Goal: Task Accomplishment & Management: Manage account settings

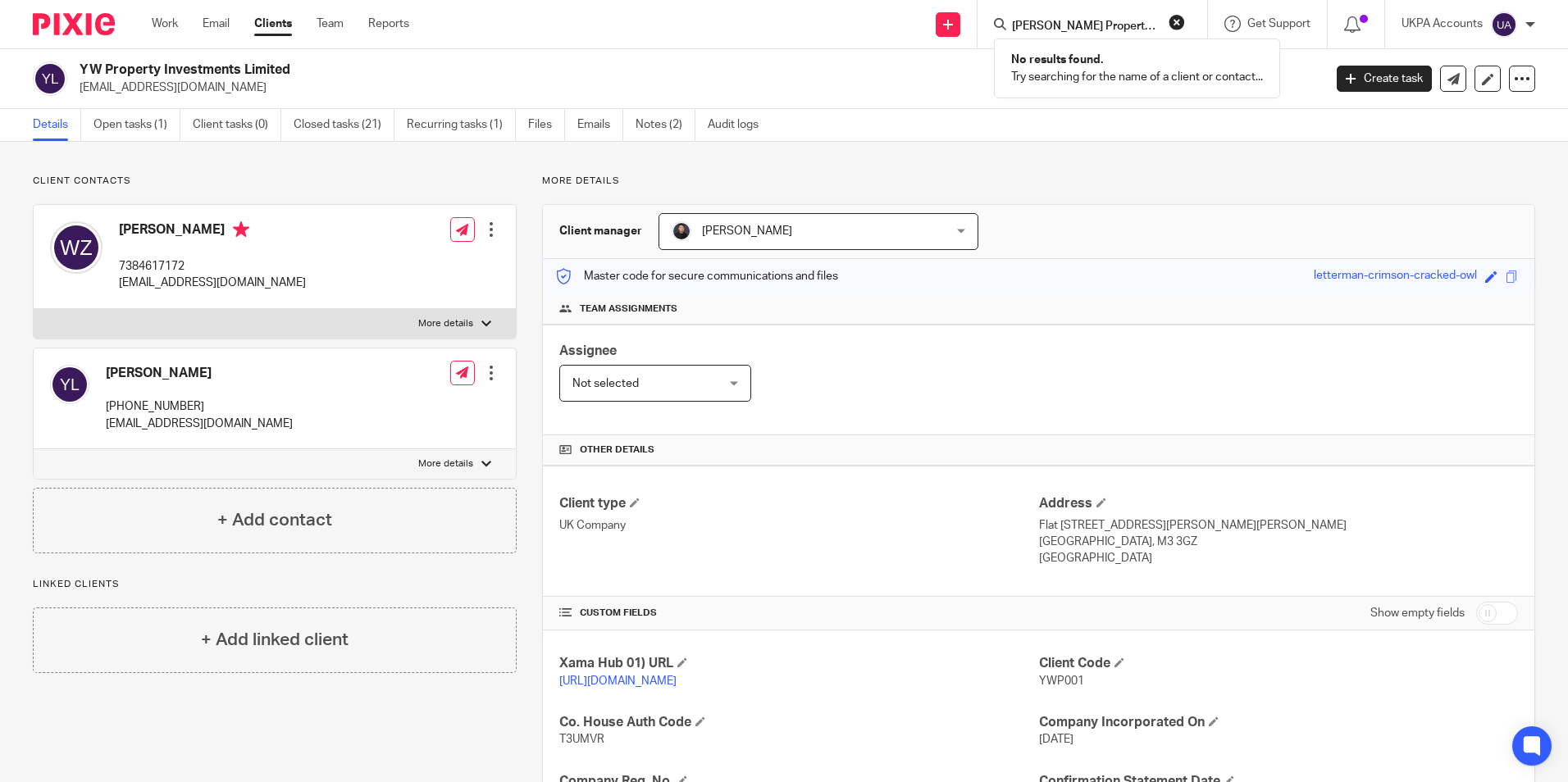
click at [174, 28] on link "Work" at bounding box center [165, 24] width 26 height 17
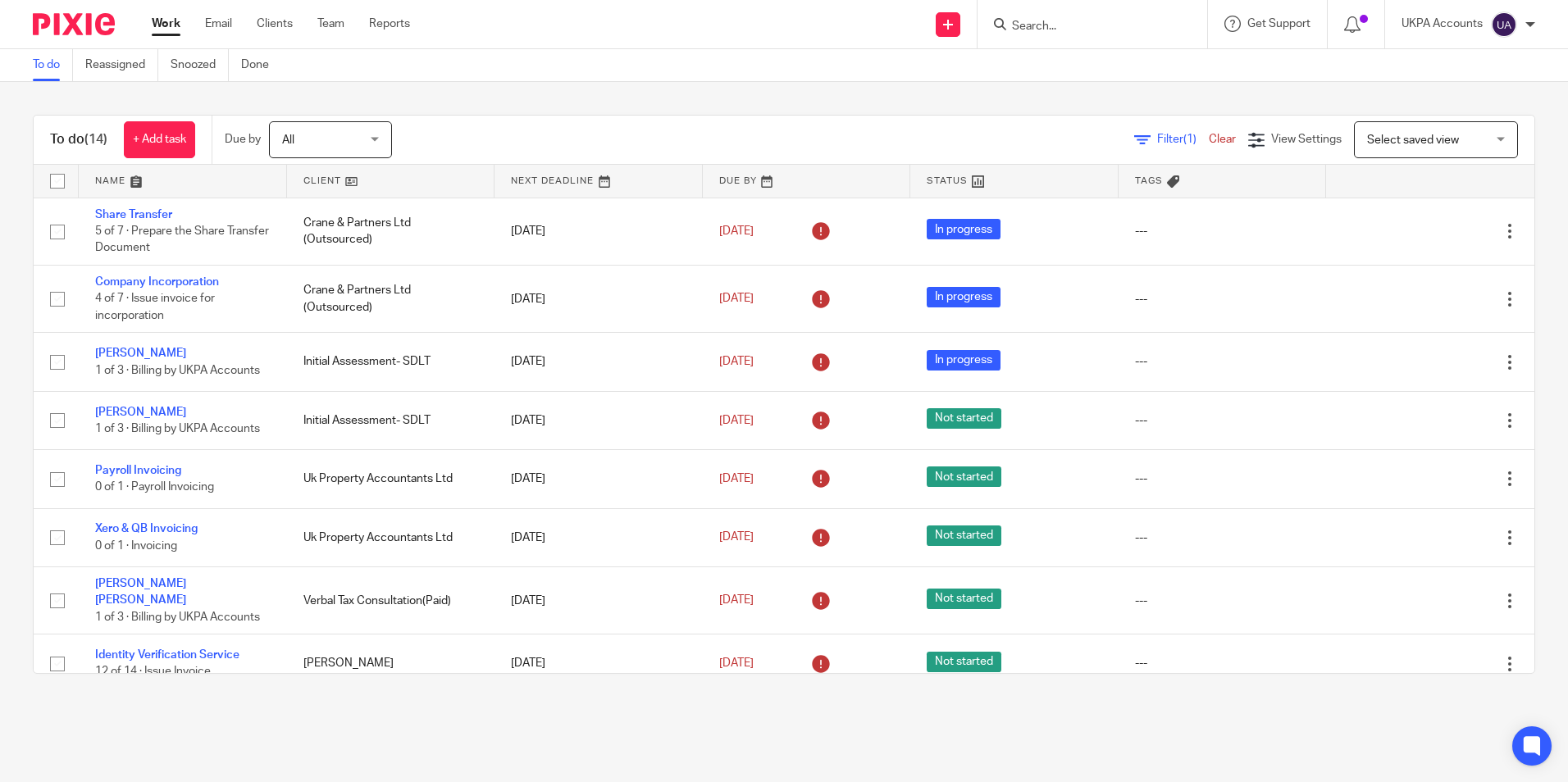
click at [46, 69] on link "To do" at bounding box center [53, 65] width 40 height 32
click at [50, 64] on link "To do" at bounding box center [53, 65] width 40 height 32
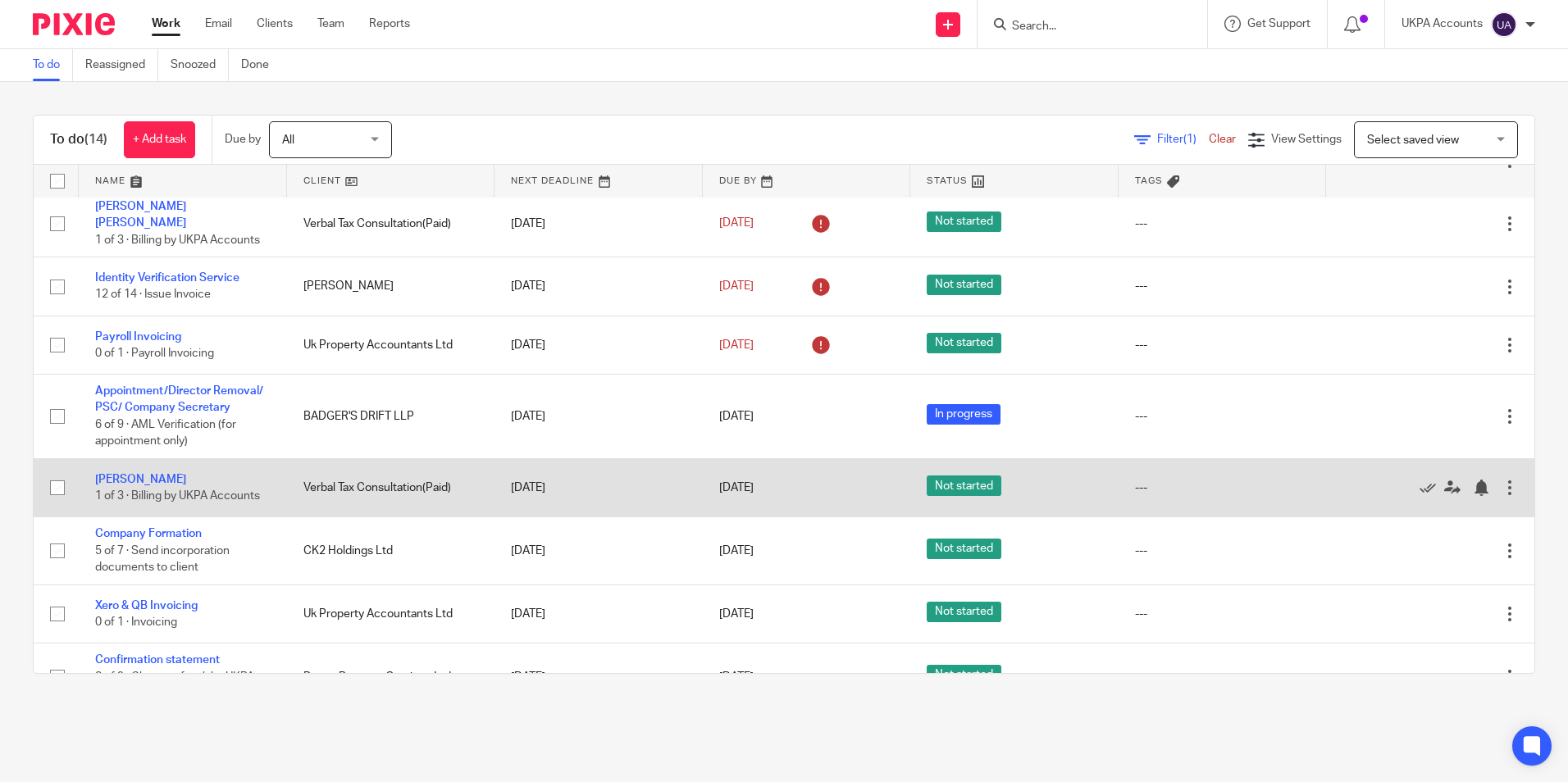
scroll to position [406, 0]
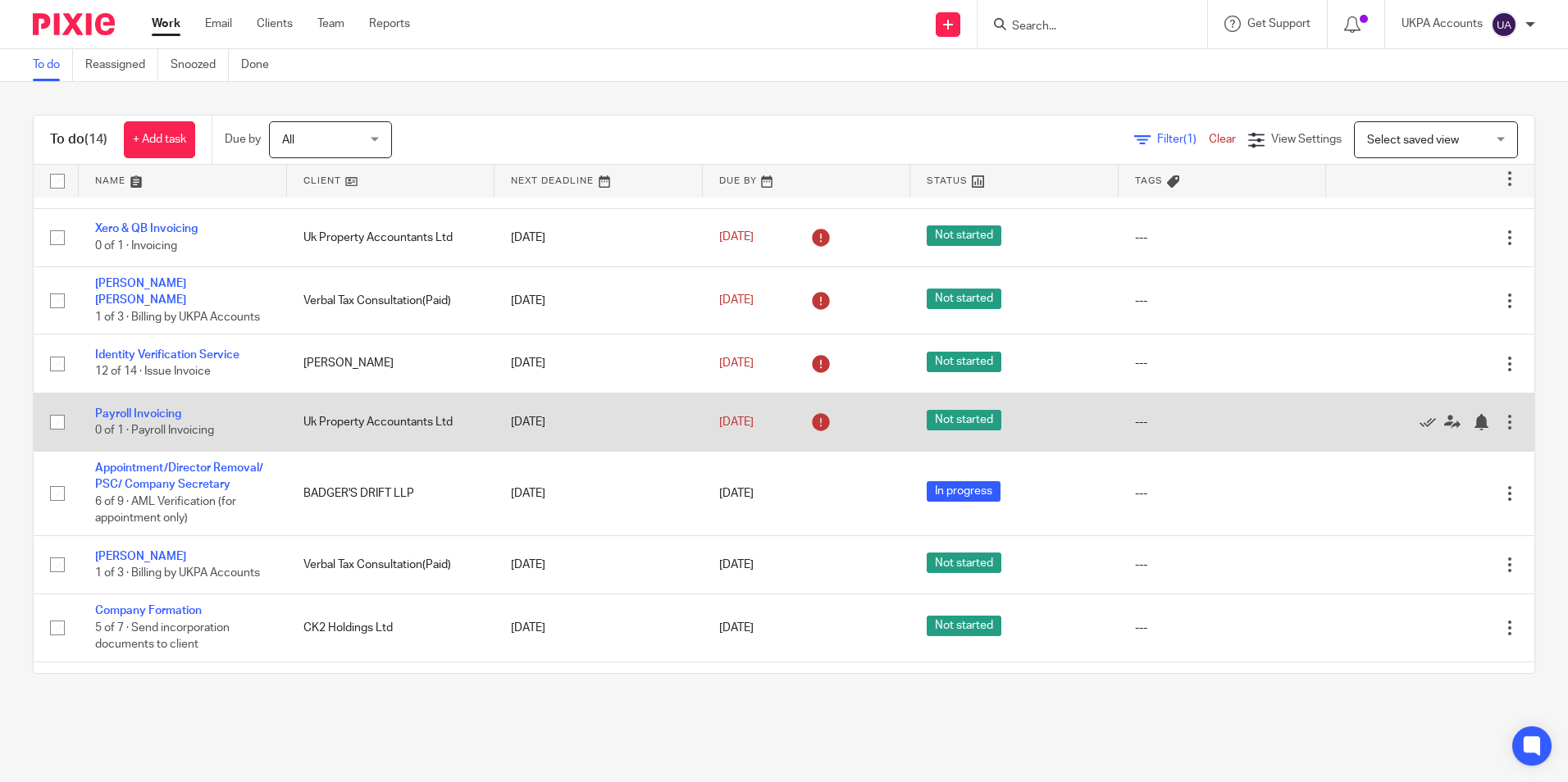
scroll to position [328, 0]
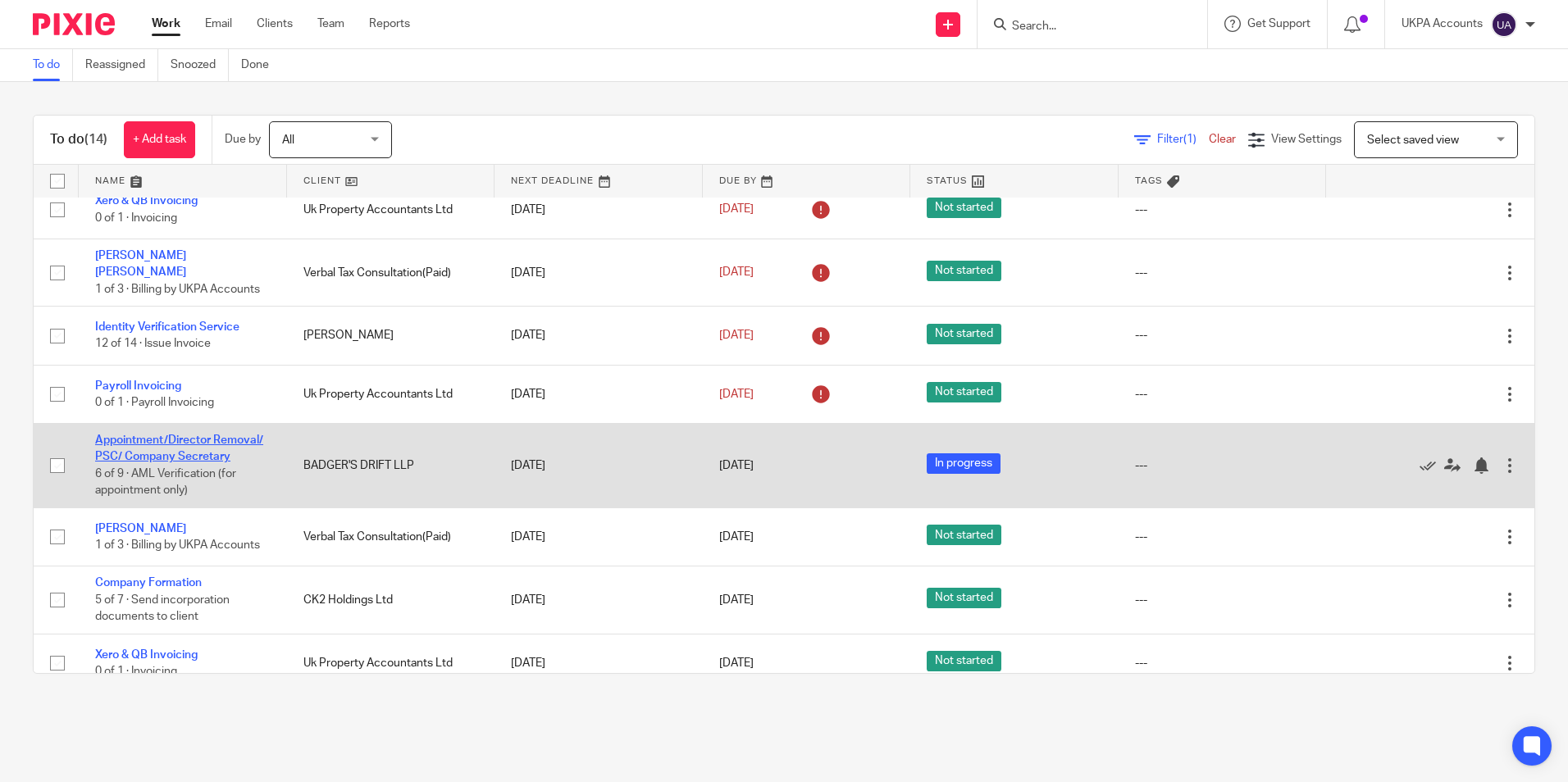
click at [234, 435] on link "Appointment/Director Removal/ PSC/ Company Secretary" at bounding box center [179, 449] width 168 height 28
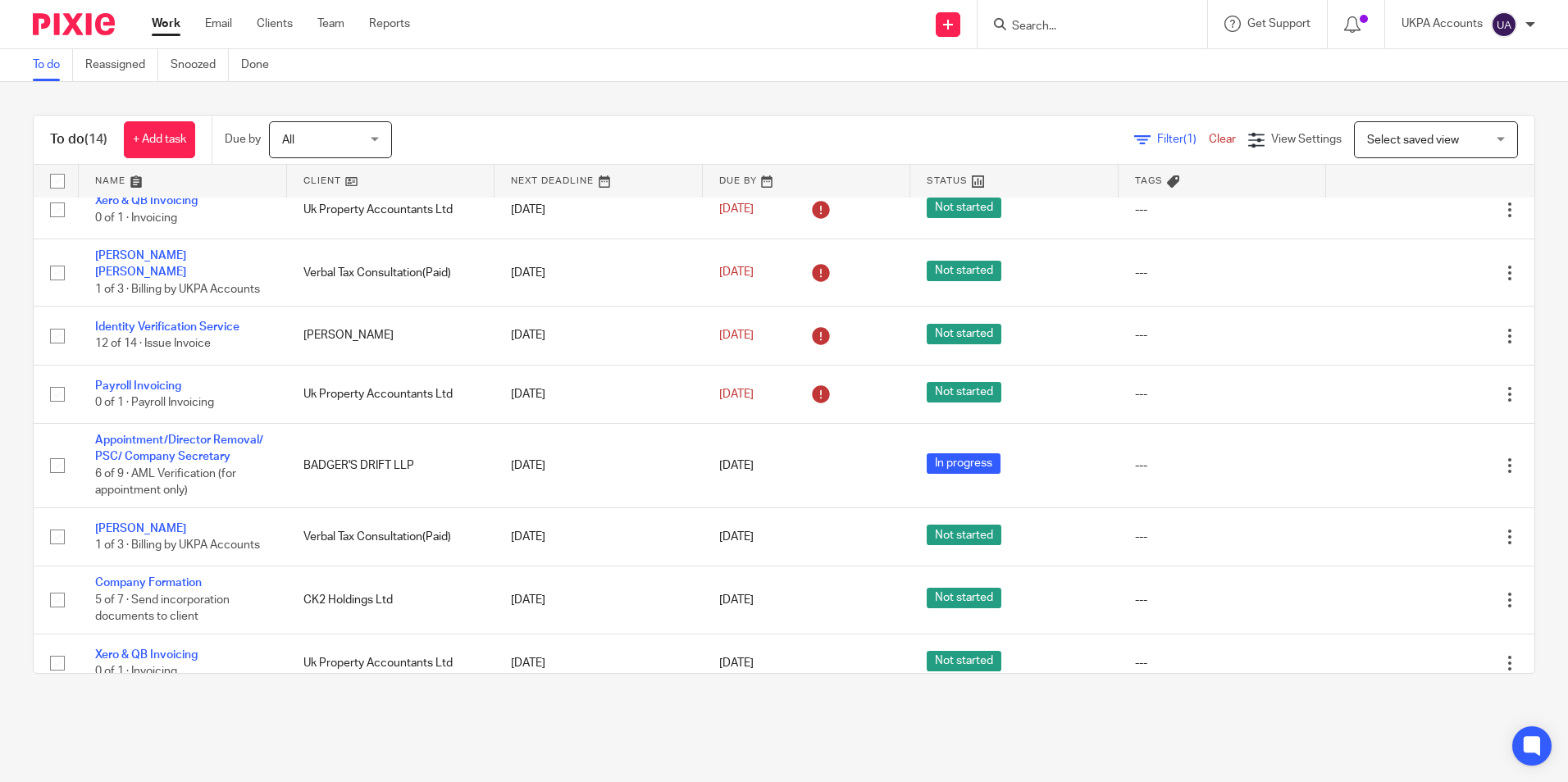
click at [53, 73] on link "To do" at bounding box center [53, 65] width 40 height 32
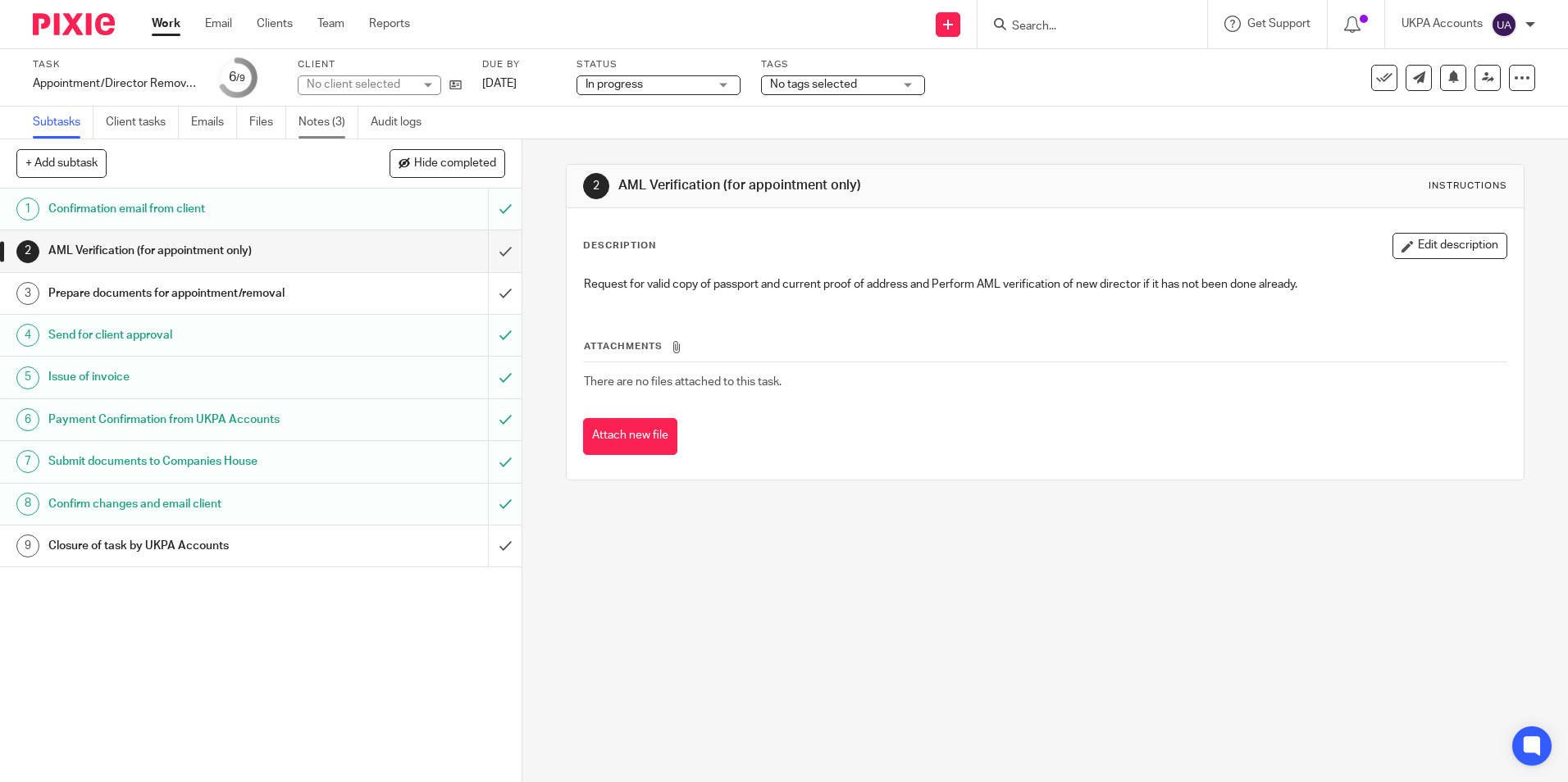
click at [308, 121] on link "Notes (3)" at bounding box center [328, 122] width 60 height 32
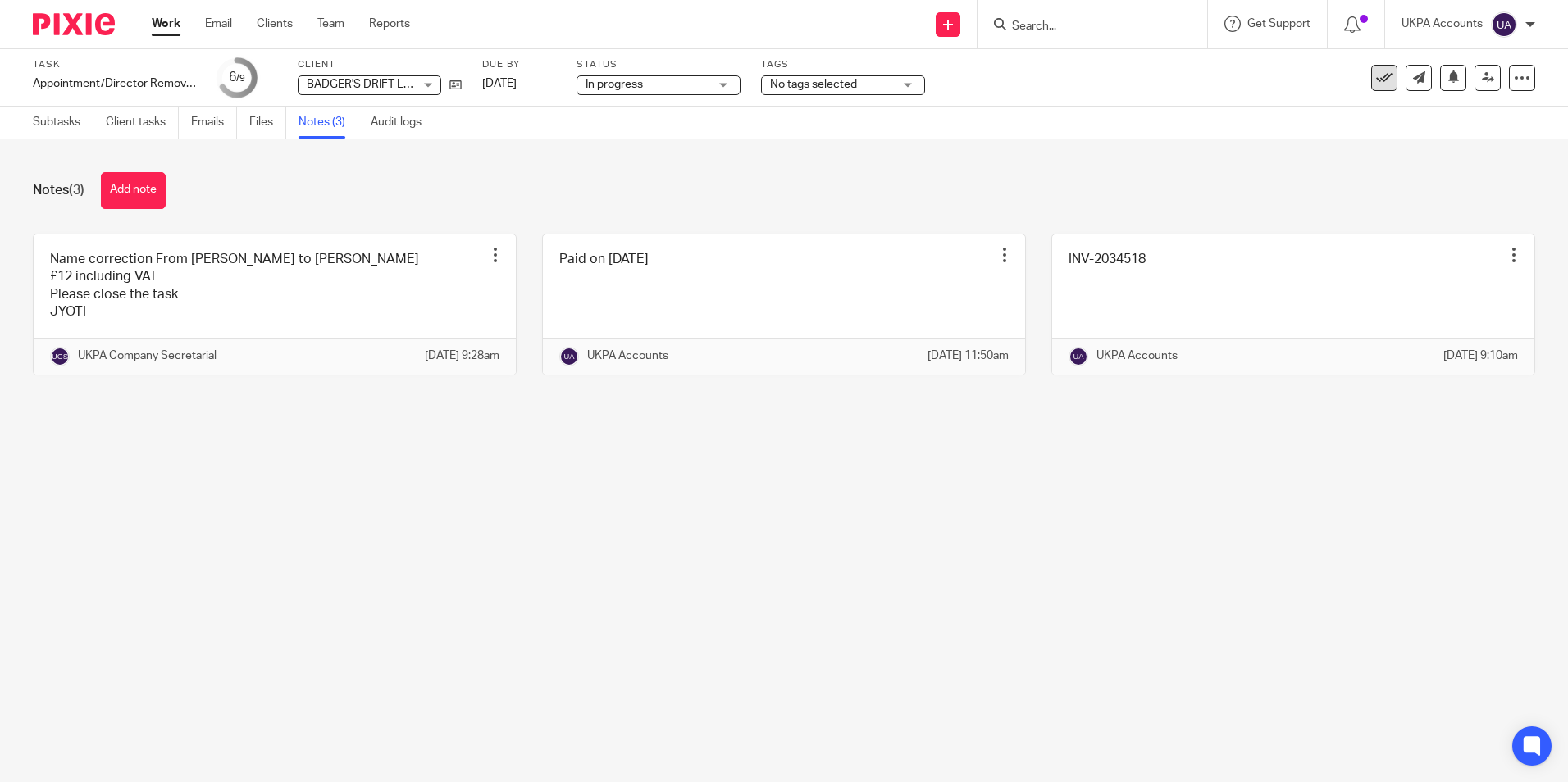
click at [1376, 79] on icon at bounding box center [1384, 77] width 17 height 17
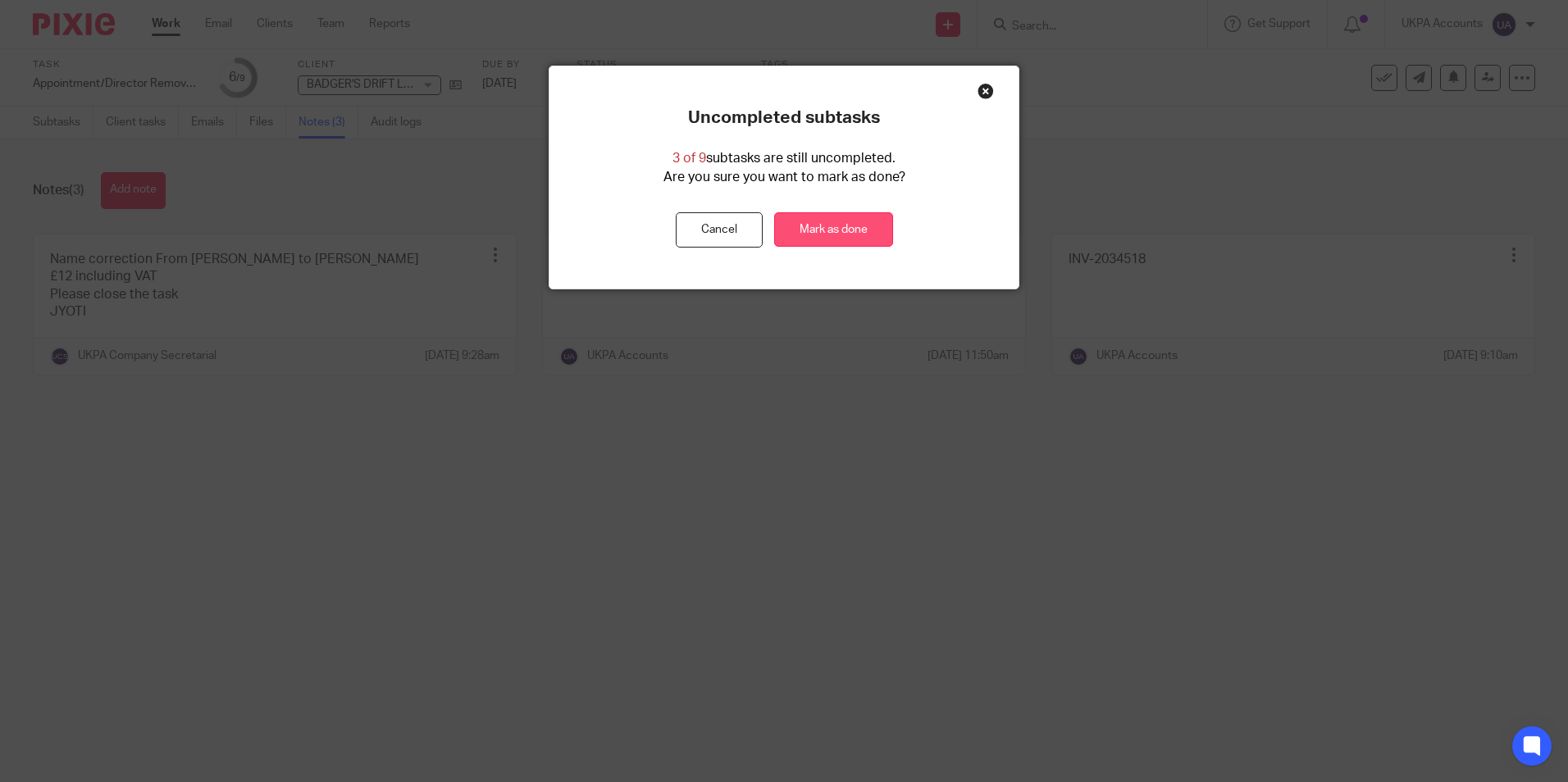
click at [844, 233] on link "Mark as done" at bounding box center [833, 230] width 119 height 35
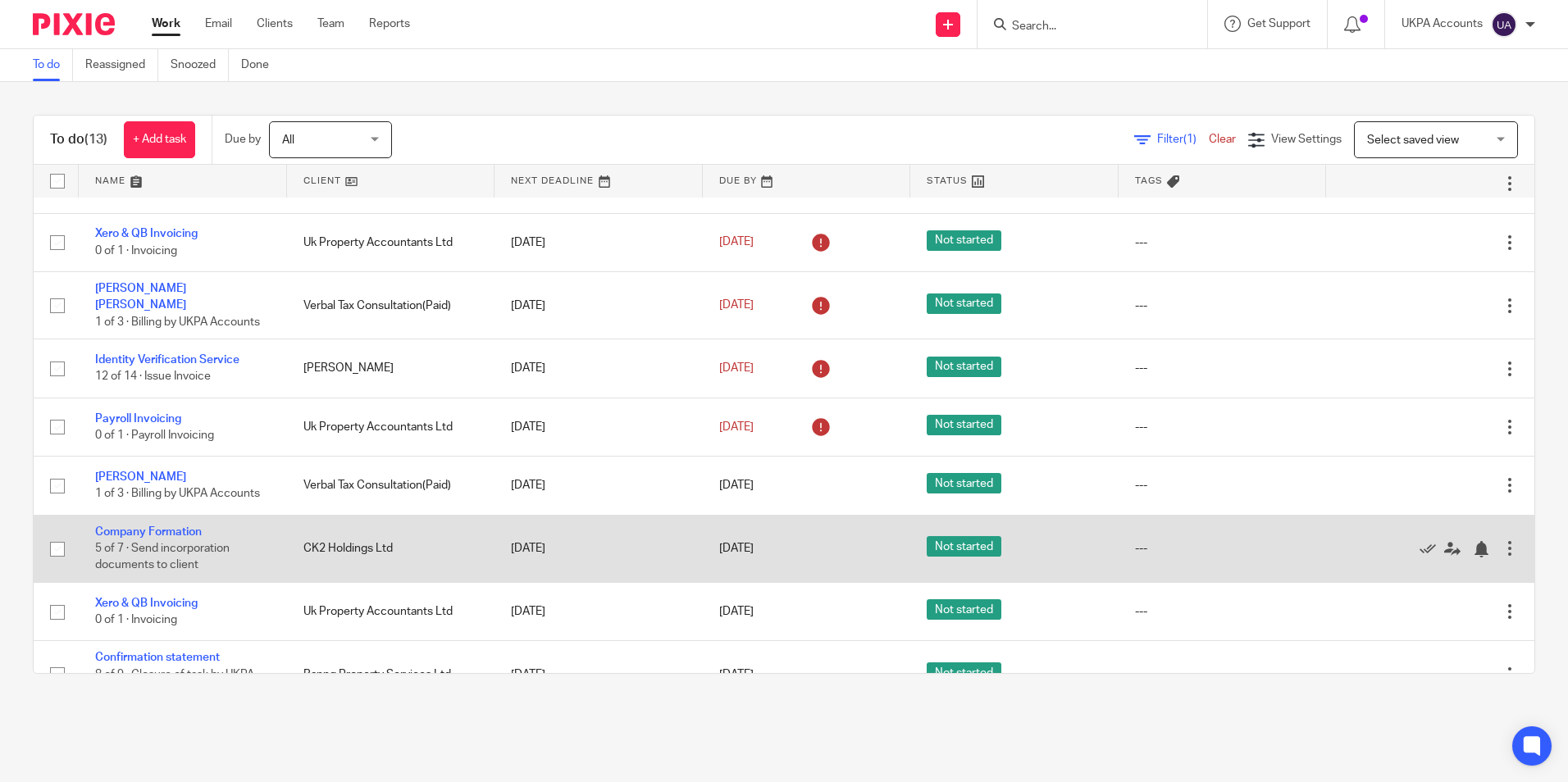
scroll to position [321, 0]
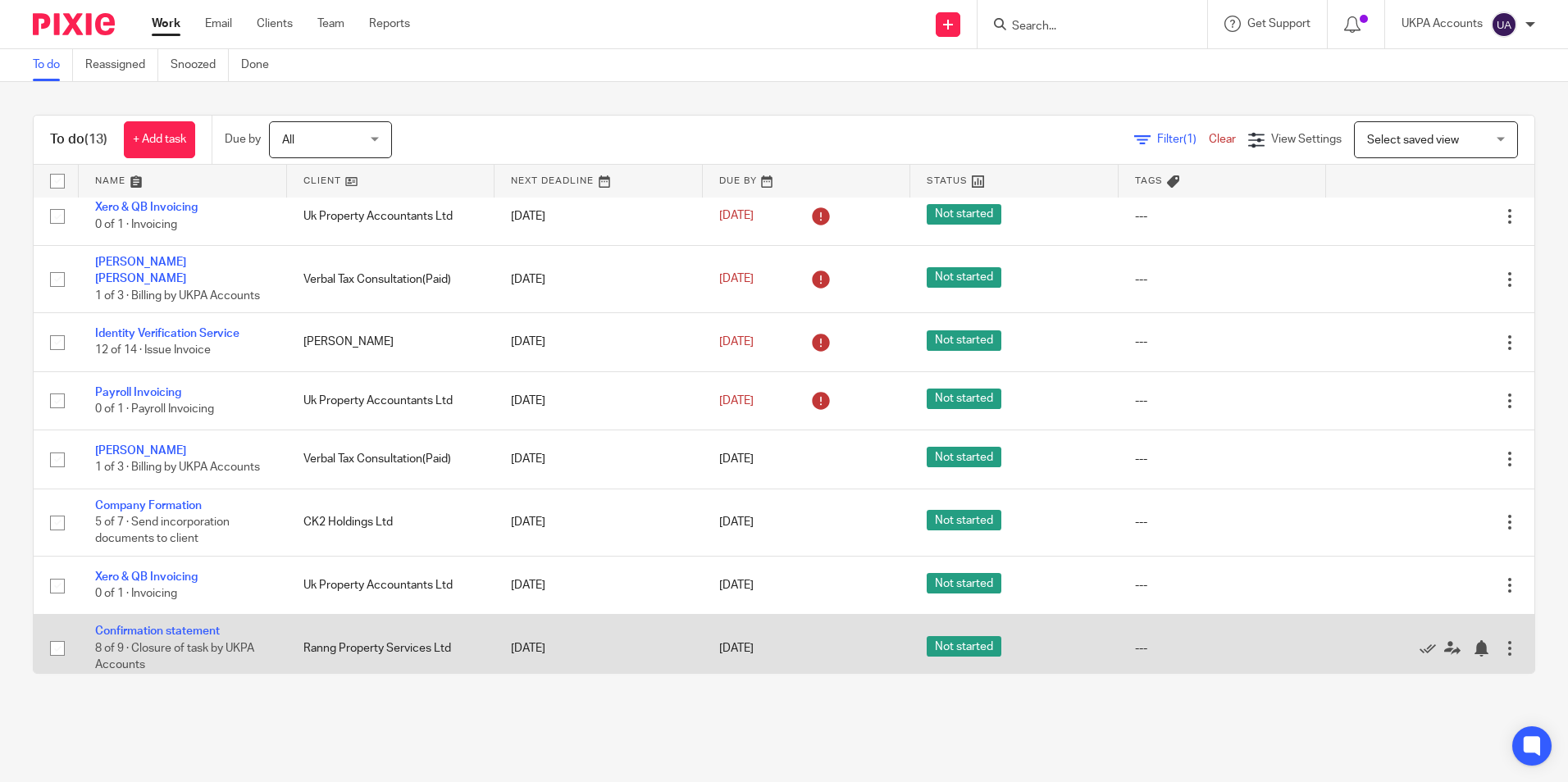
click at [228, 615] on td "Confirmation statement 8 of 9 · Closure of task by UKPA Accounts" at bounding box center [182, 648] width 209 height 67
click at [197, 625] on link "Confirmation statement" at bounding box center [158, 631] width 125 height 11
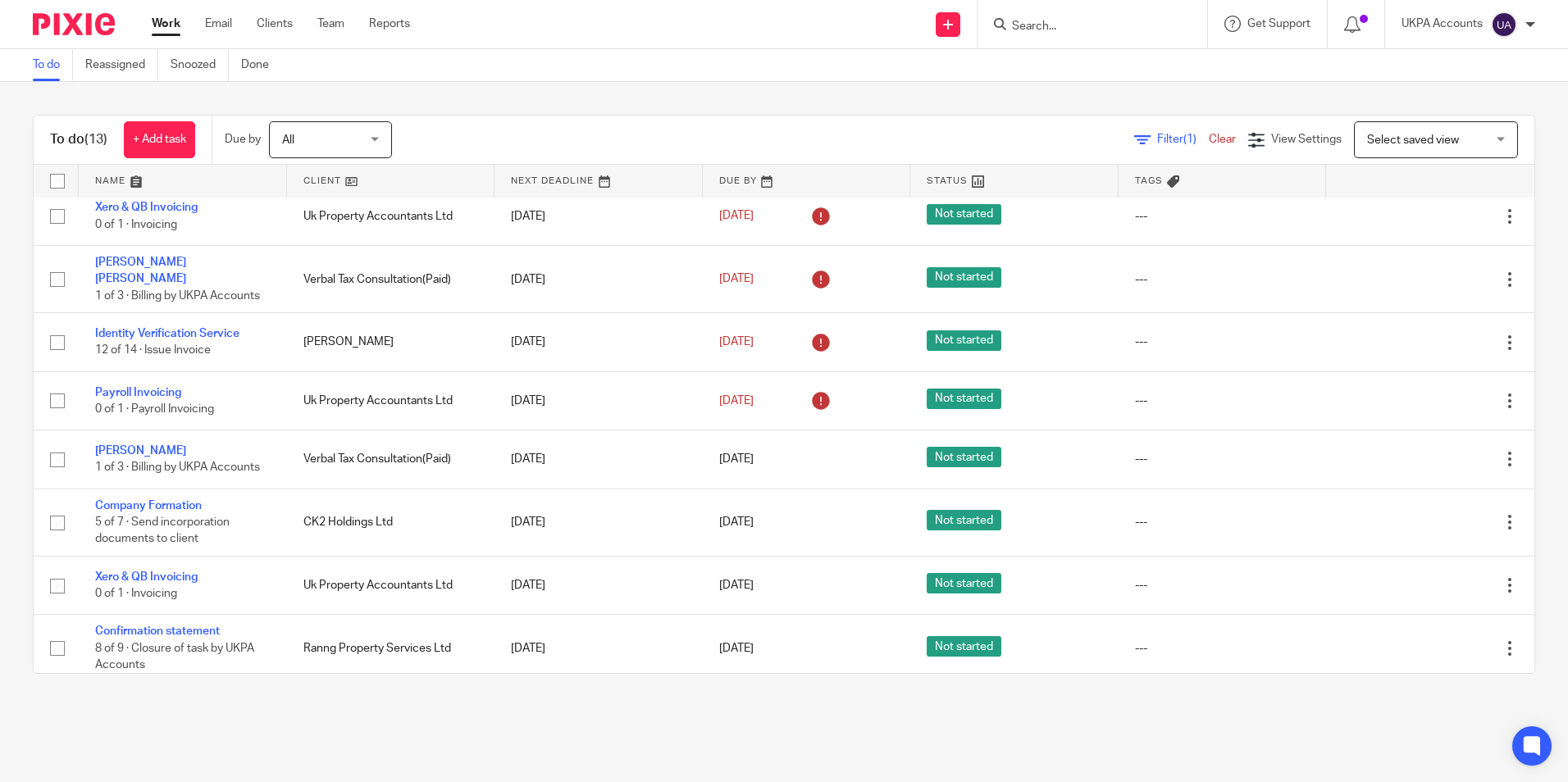
click at [56, 65] on link "To do" at bounding box center [53, 65] width 40 height 32
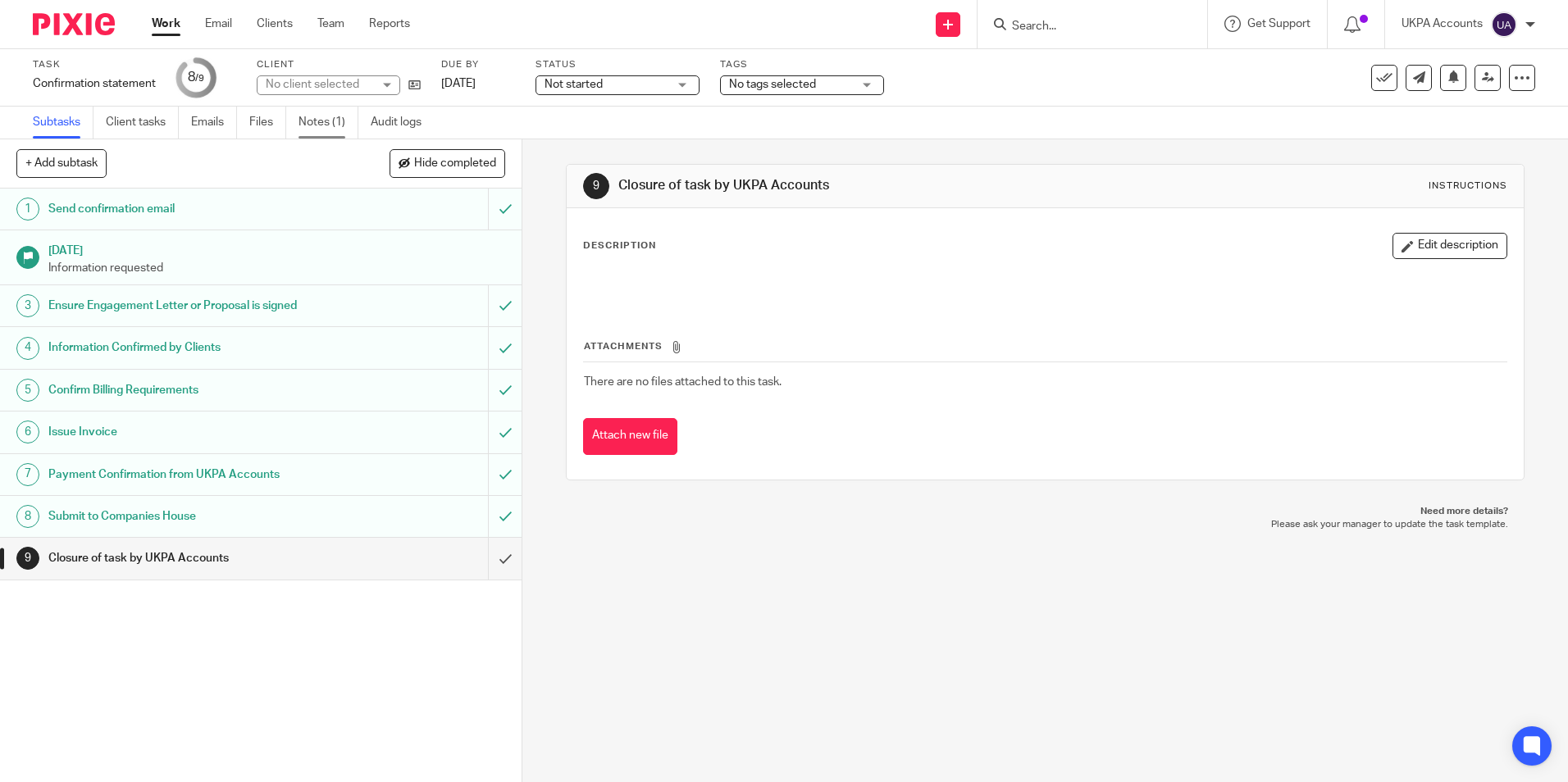
click at [334, 126] on link "Notes (1)" at bounding box center [328, 122] width 60 height 32
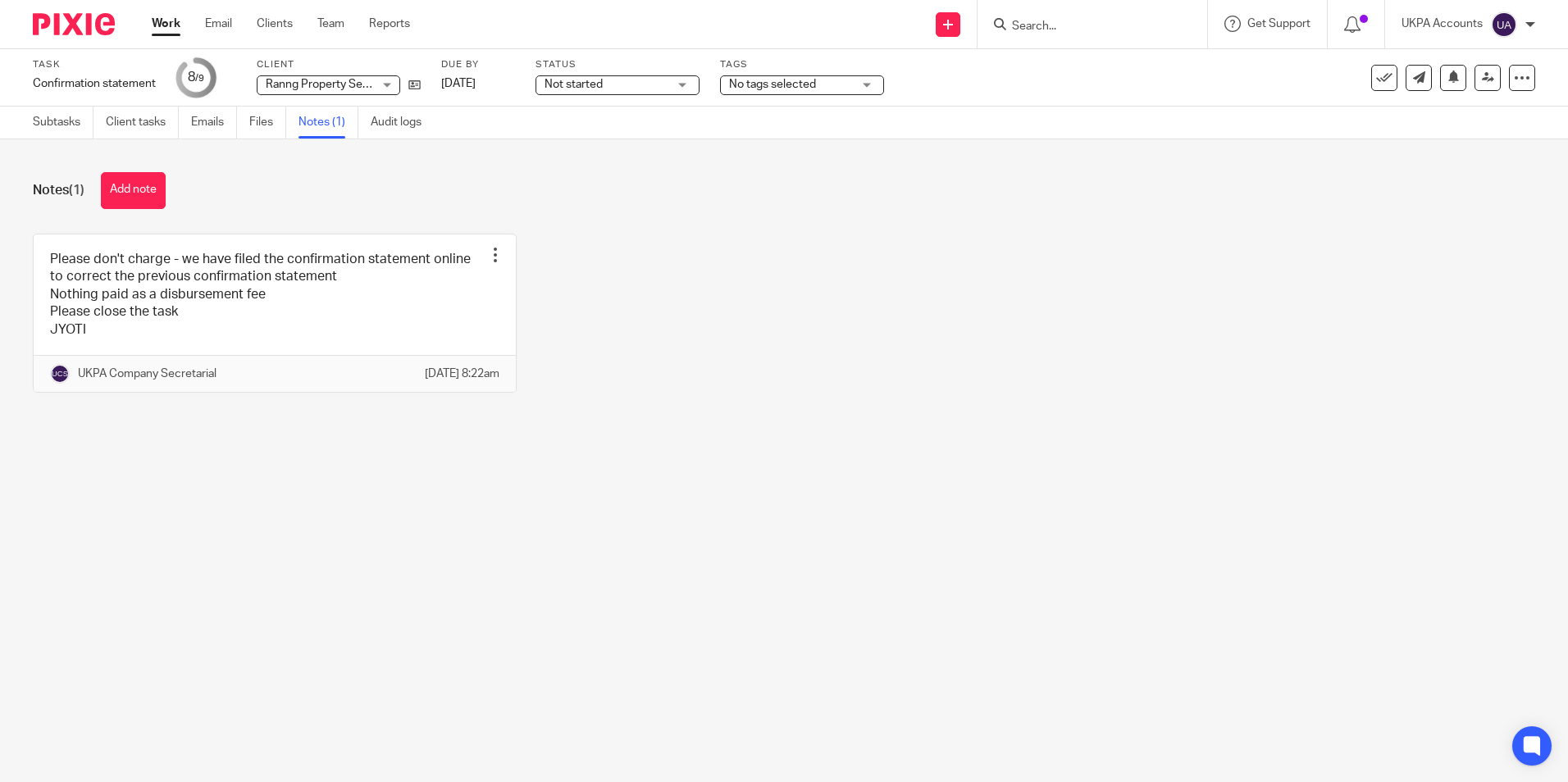
click at [902, 539] on main "Task Confirmation statement Save Confirmation statement 8 /9 Client Ranng Prope…" at bounding box center [784, 391] width 1568 height 782
click at [583, 605] on main "Task Confirmation statement Save Confirmation statement 8 /9 Client Ranng Prope…" at bounding box center [784, 391] width 1568 height 782
click at [1377, 72] on icon at bounding box center [1384, 77] width 17 height 17
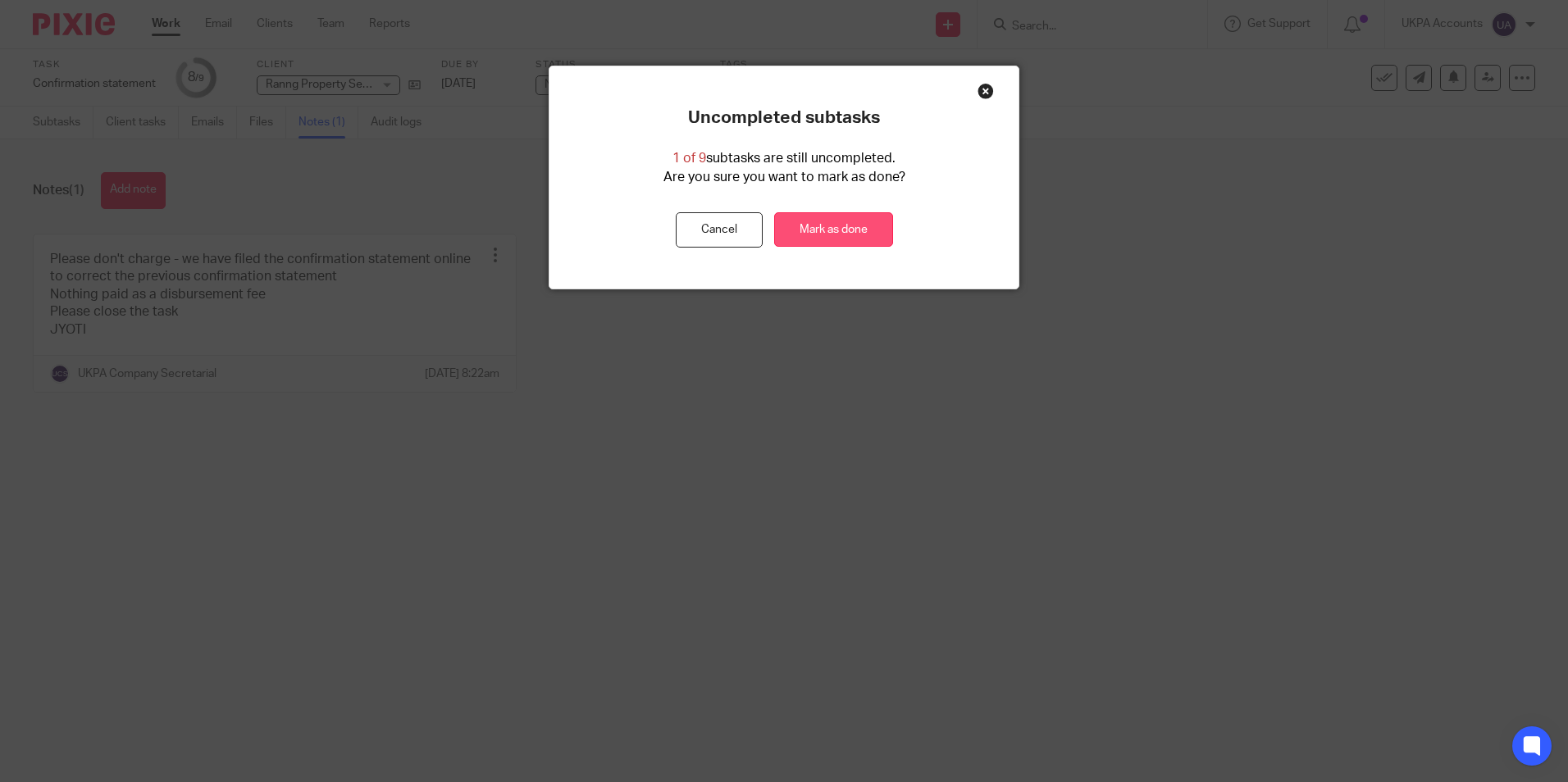
click at [855, 235] on link "Mark as done" at bounding box center [833, 230] width 119 height 35
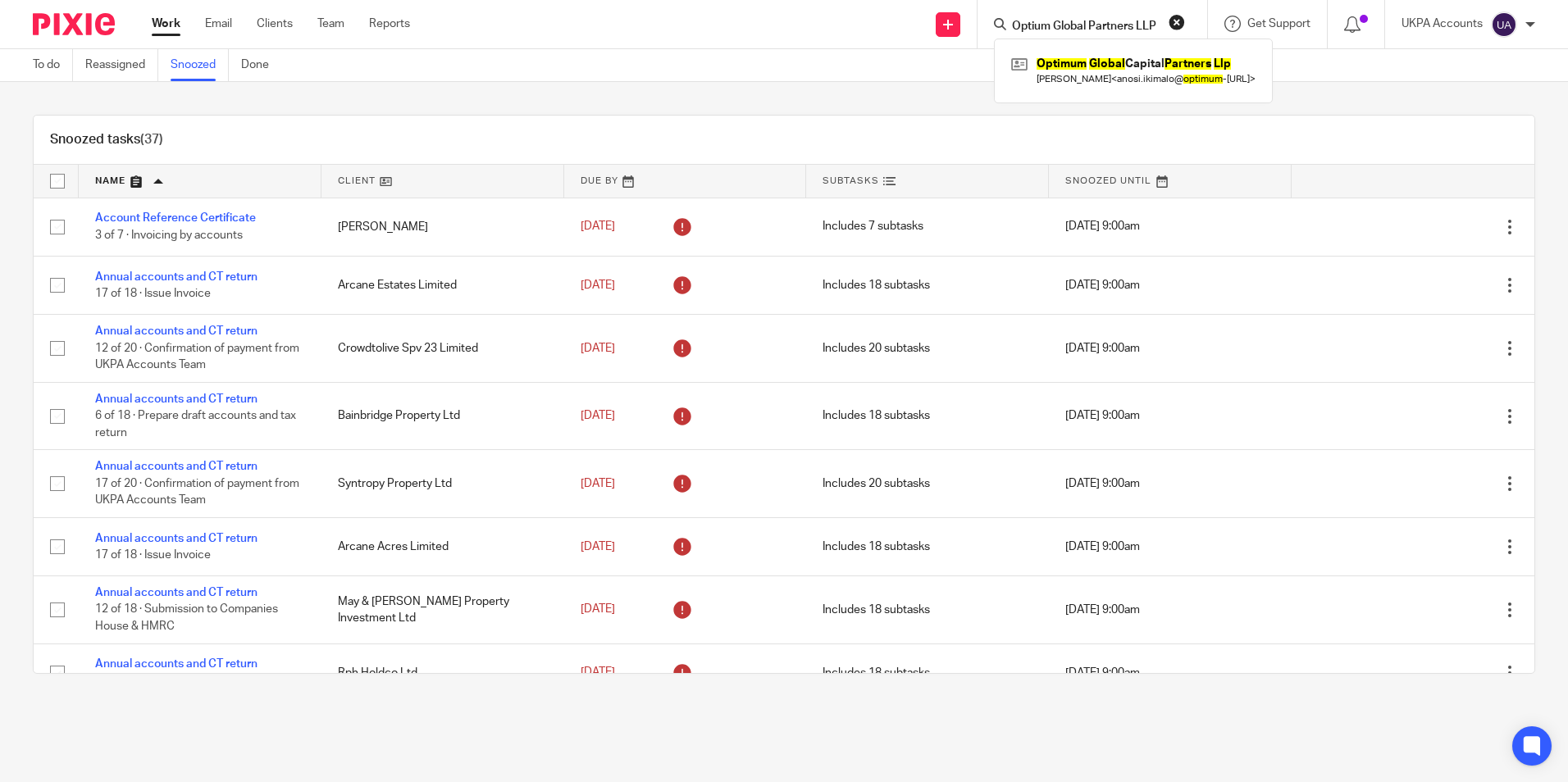
scroll to position [1739, 0]
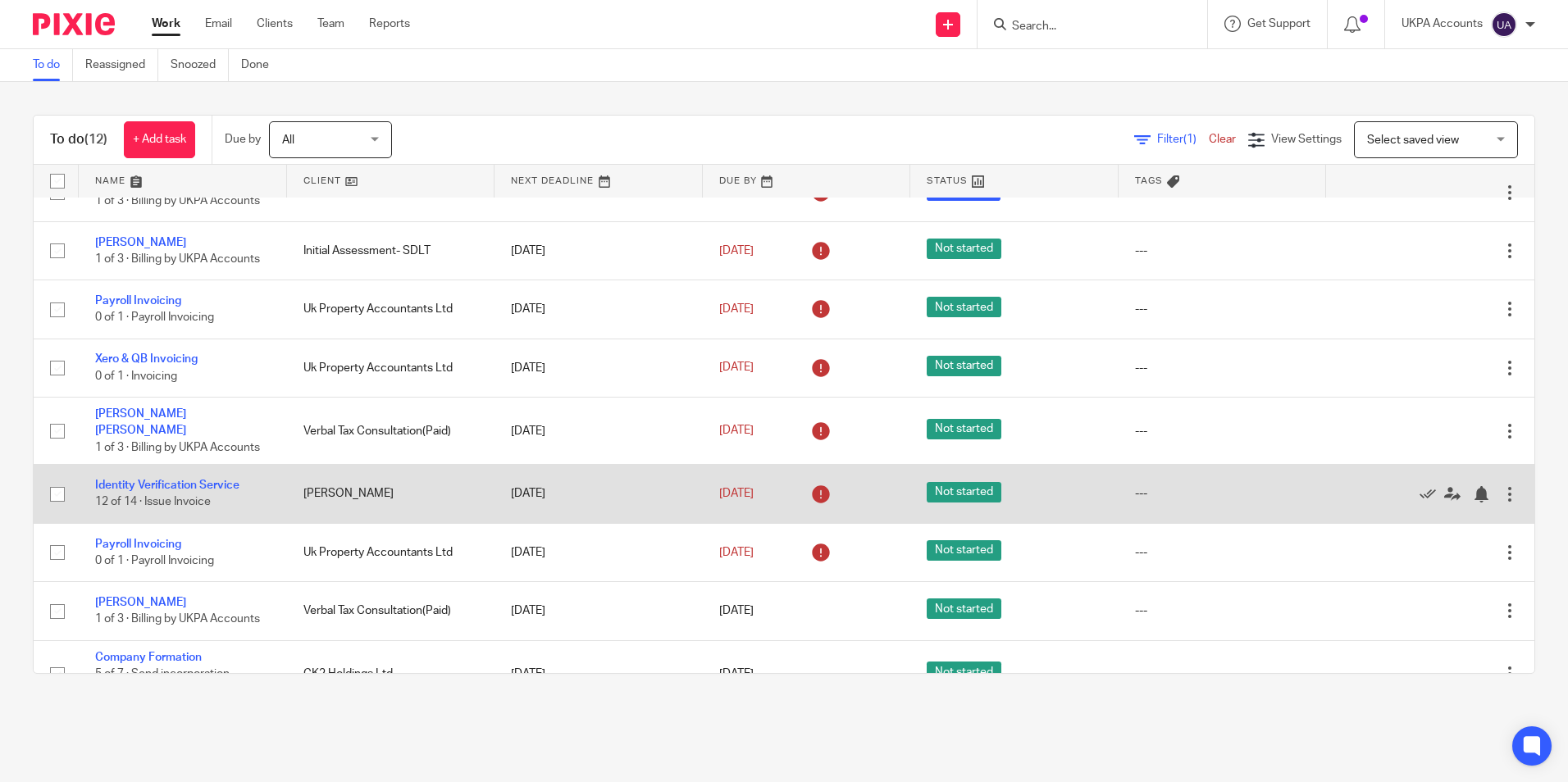
scroll to position [254, 0]
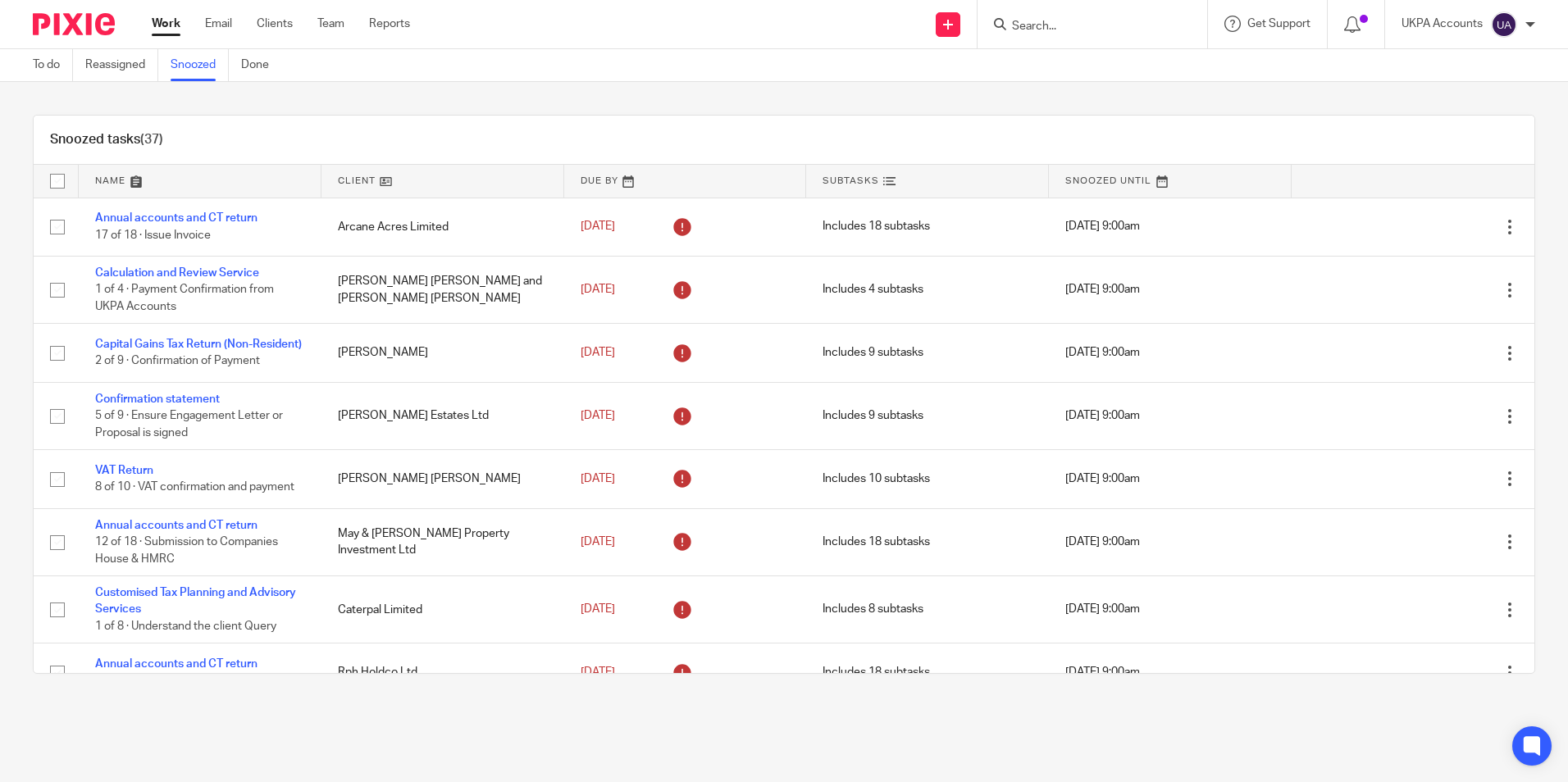
click at [527, 118] on div "Snoozed tasks (37)" at bounding box center [783, 140] width 1500 height 49
click at [541, 148] on div "Snoozed tasks (37)" at bounding box center [783, 140] width 1500 height 49
click at [47, 66] on link "To do" at bounding box center [53, 65] width 40 height 32
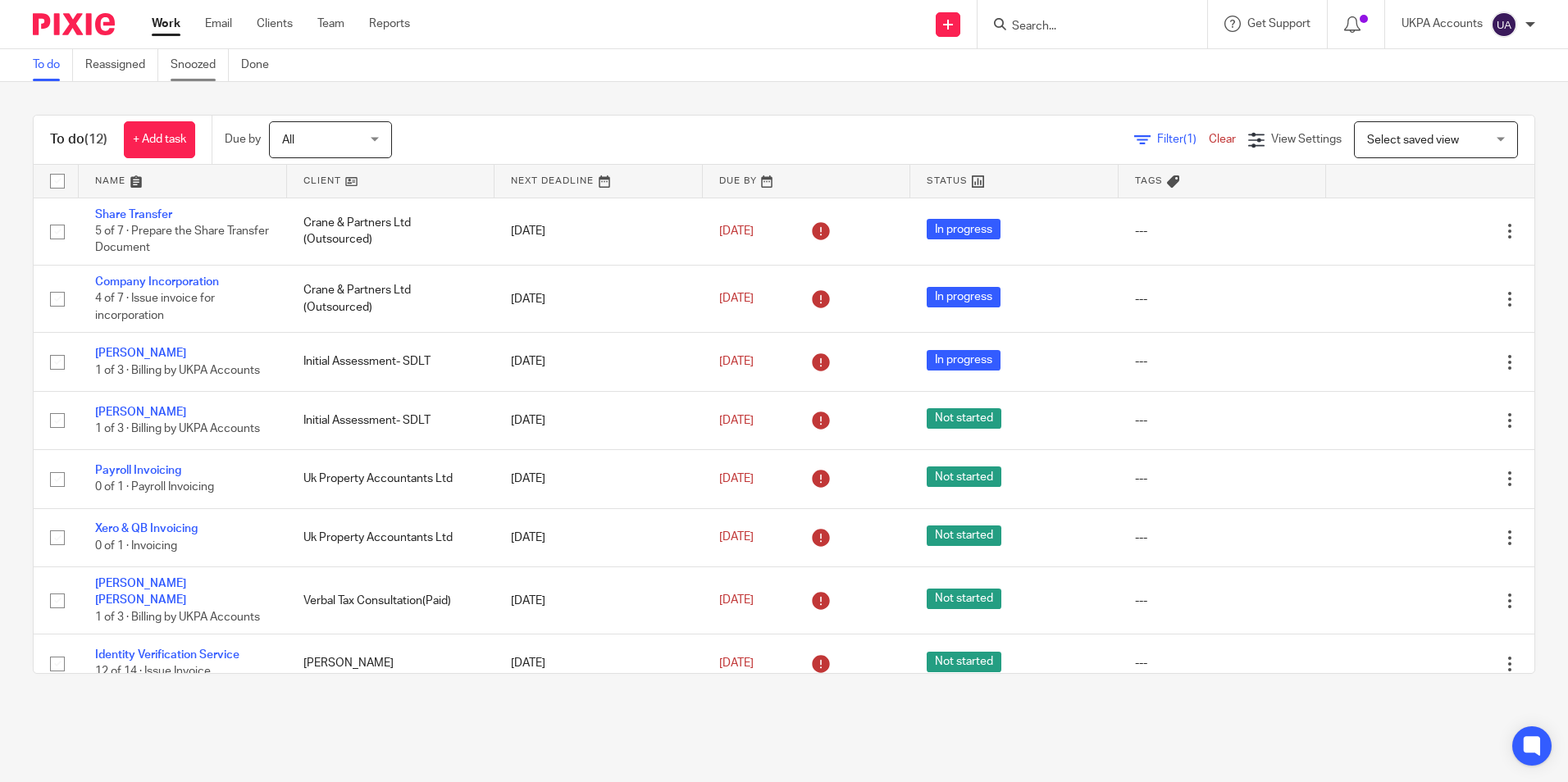
click at [206, 69] on link "Snoozed" at bounding box center [200, 65] width 58 height 32
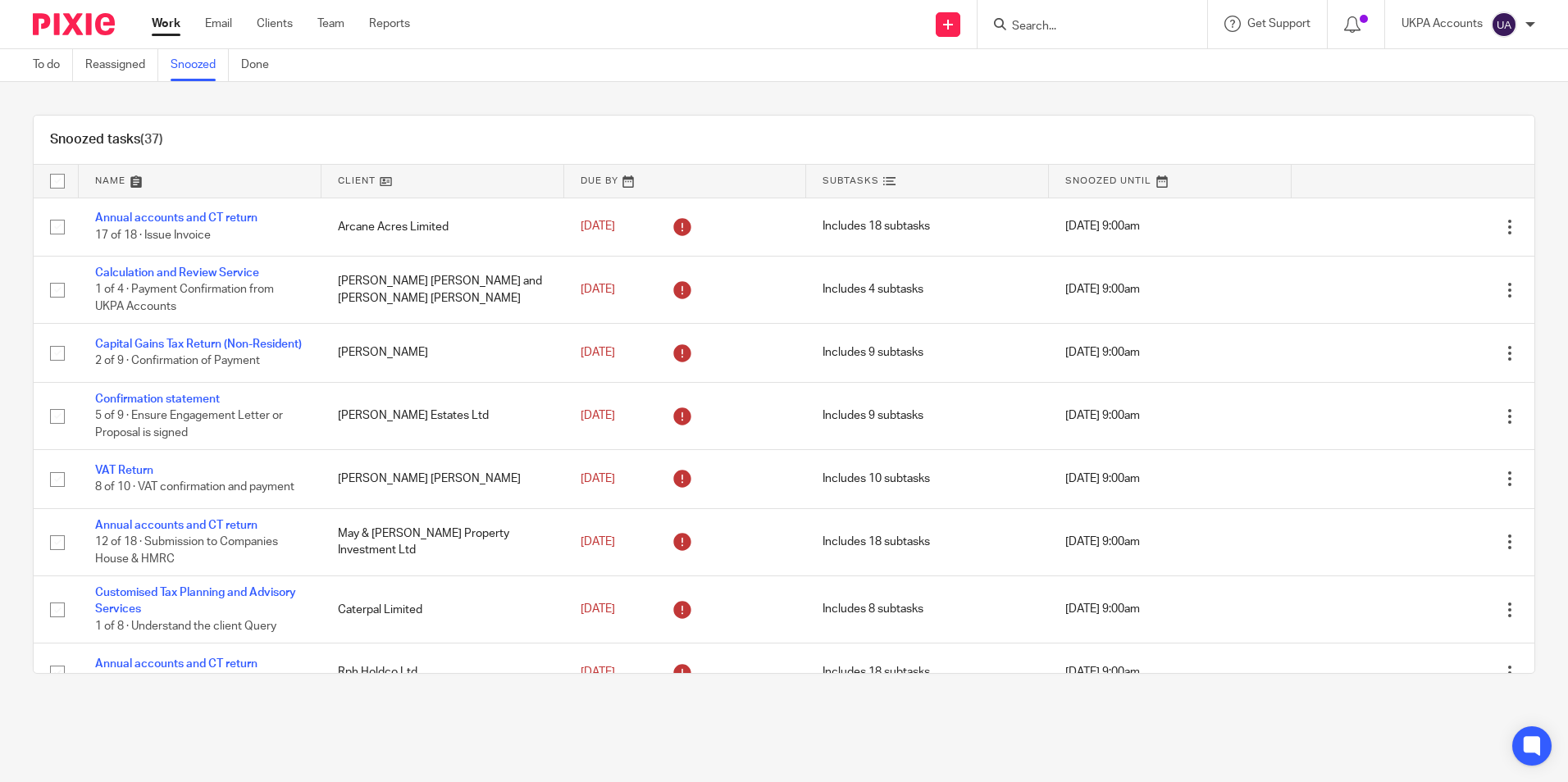
click at [527, 148] on div "Snoozed tasks (37)" at bounding box center [783, 140] width 1500 height 49
click at [381, 182] on link at bounding box center [443, 180] width 243 height 33
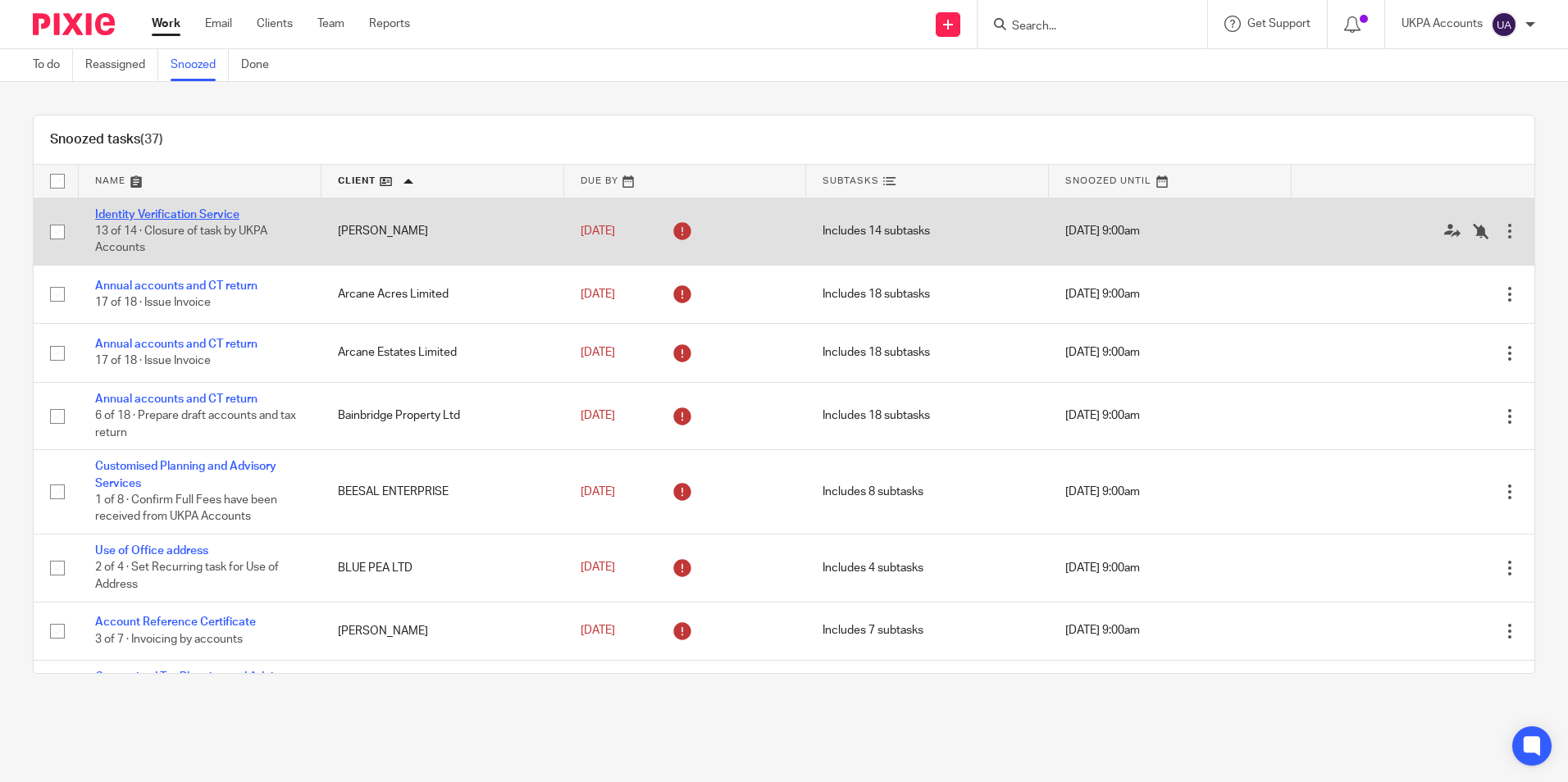
click at [223, 213] on link "Identity Verification Service" at bounding box center [167, 215] width 144 height 11
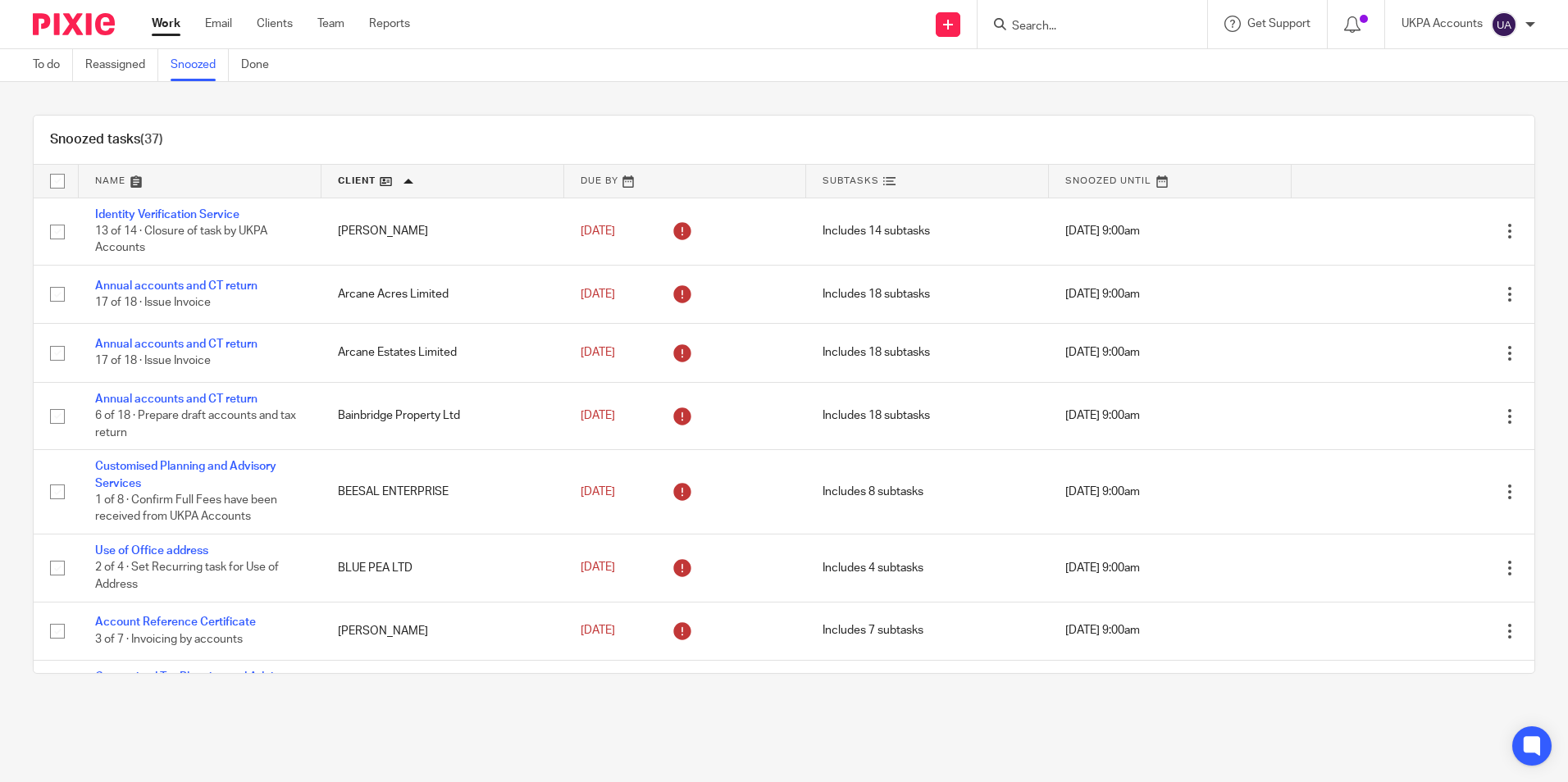
click at [186, 69] on link "Snoozed" at bounding box center [200, 65] width 58 height 32
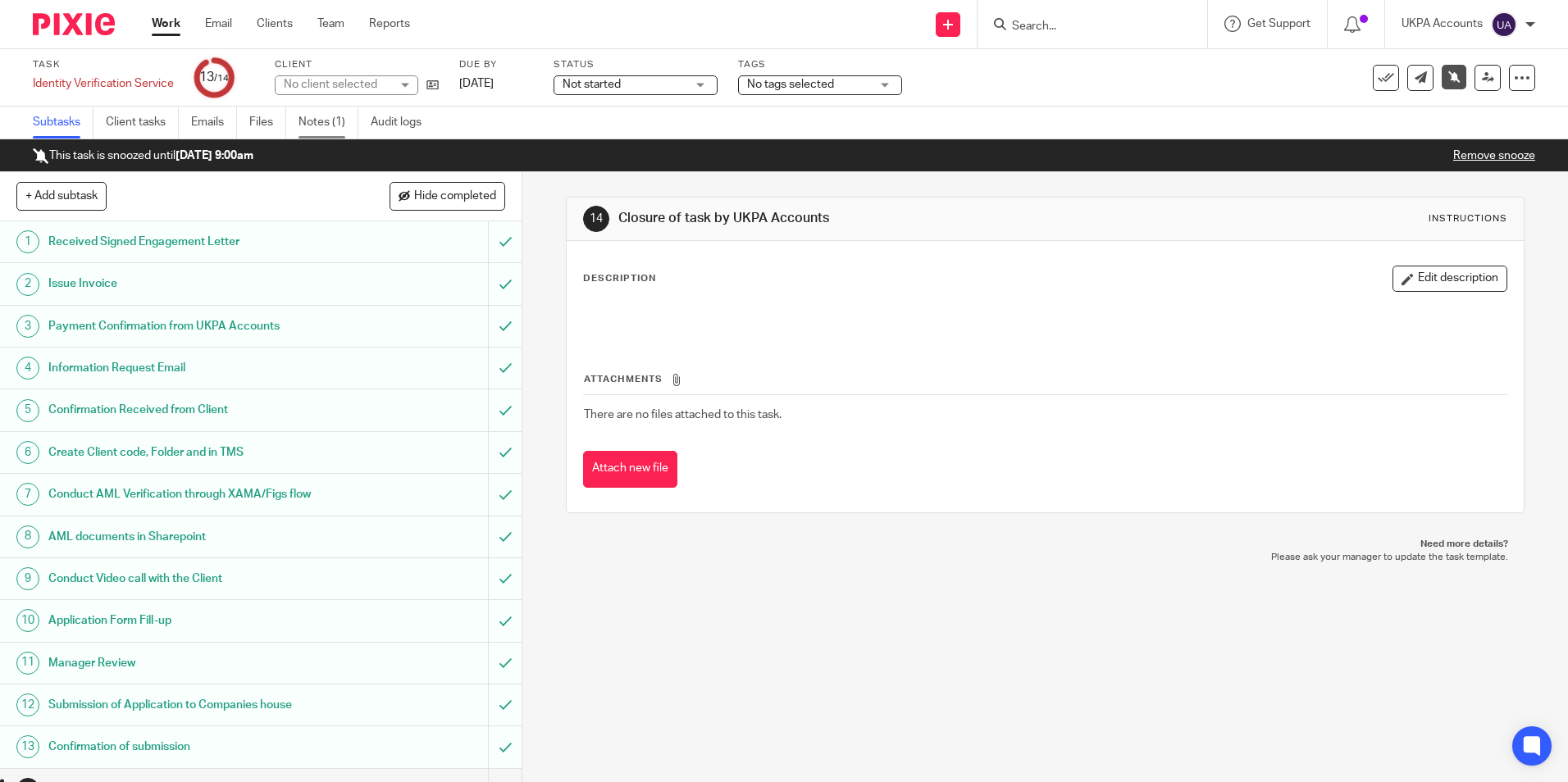
click at [328, 121] on link "Notes (1)" at bounding box center [328, 122] width 60 height 32
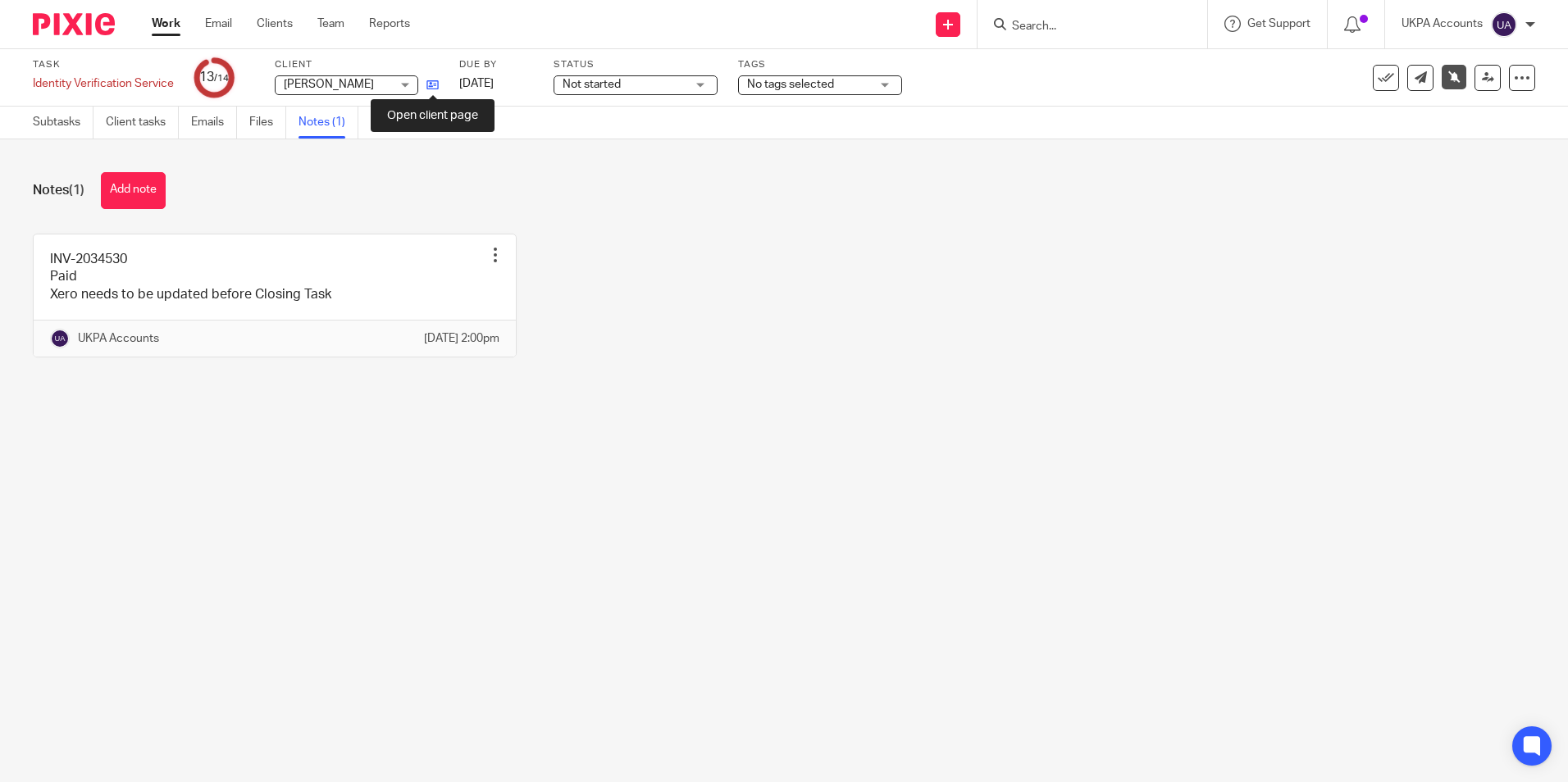
click at [438, 84] on icon at bounding box center [433, 84] width 12 height 12
click at [1377, 77] on icon at bounding box center [1385, 77] width 17 height 17
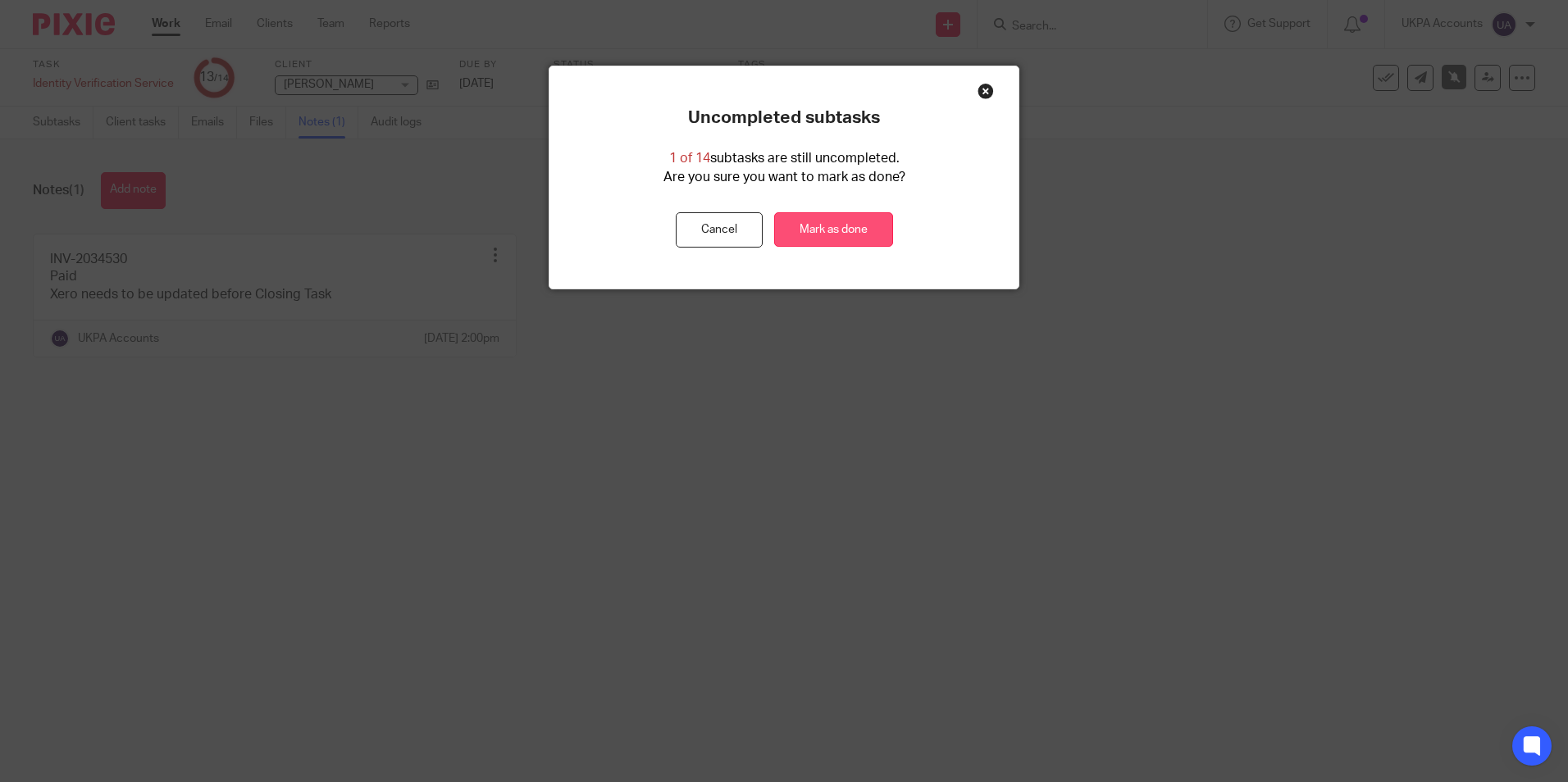
click at [849, 227] on link "Mark as done" at bounding box center [833, 230] width 119 height 35
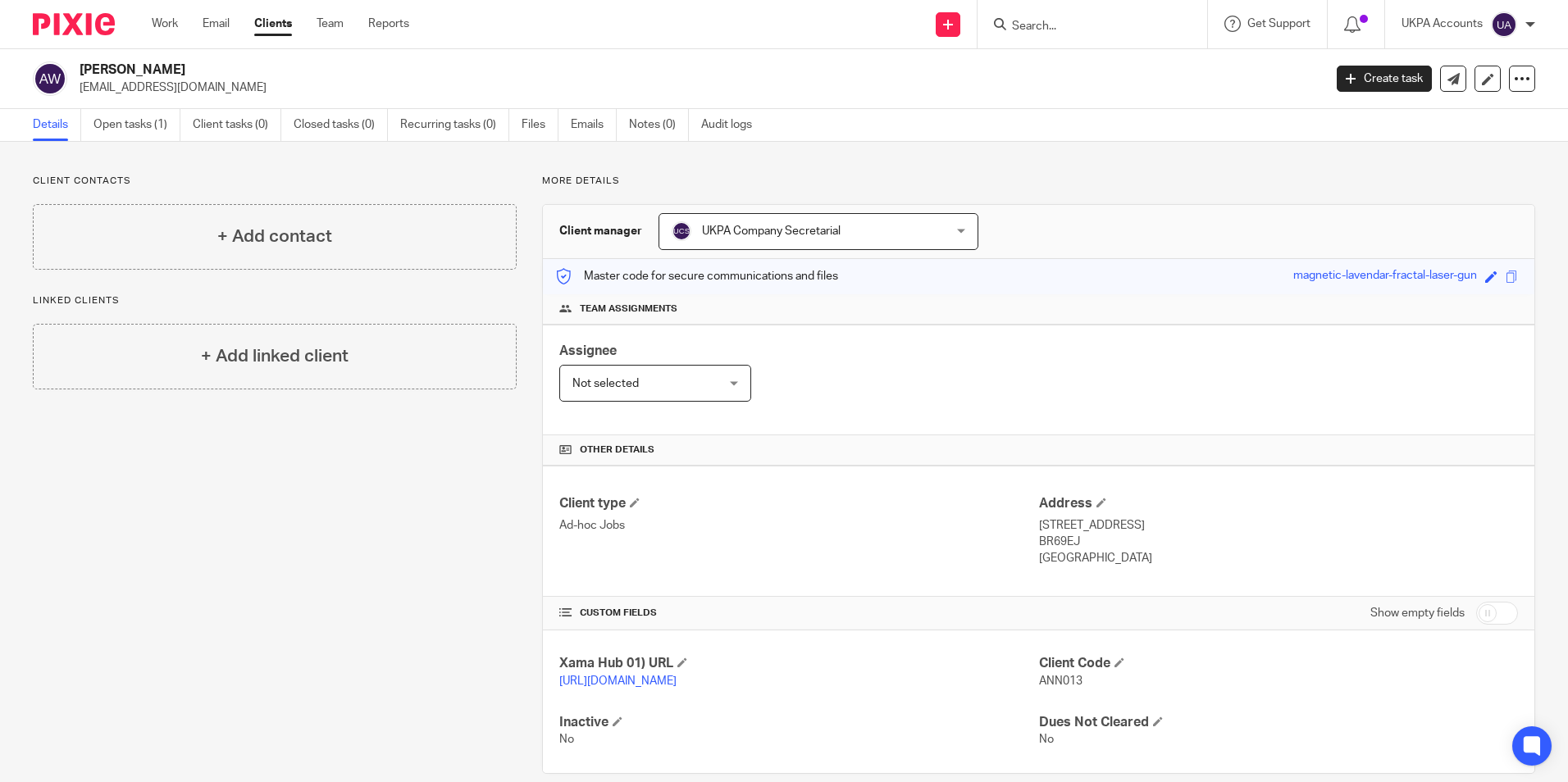
drag, startPoint x: 1028, startPoint y: 523, endPoint x: 1138, endPoint y: 554, distance: 114.3
click at [1138, 554] on div "Client type Ad-hoc Jobs Address 29 CHARTERHOUSE ROAD, ORPINGTON KENT BR69EJ UNI…" at bounding box center [1038, 530] width 992 height 131
copy div "Address 29 CHARTERHOUSE ROAD, ORPINGTON KENT BR69EJ UNITED KINGDOM"
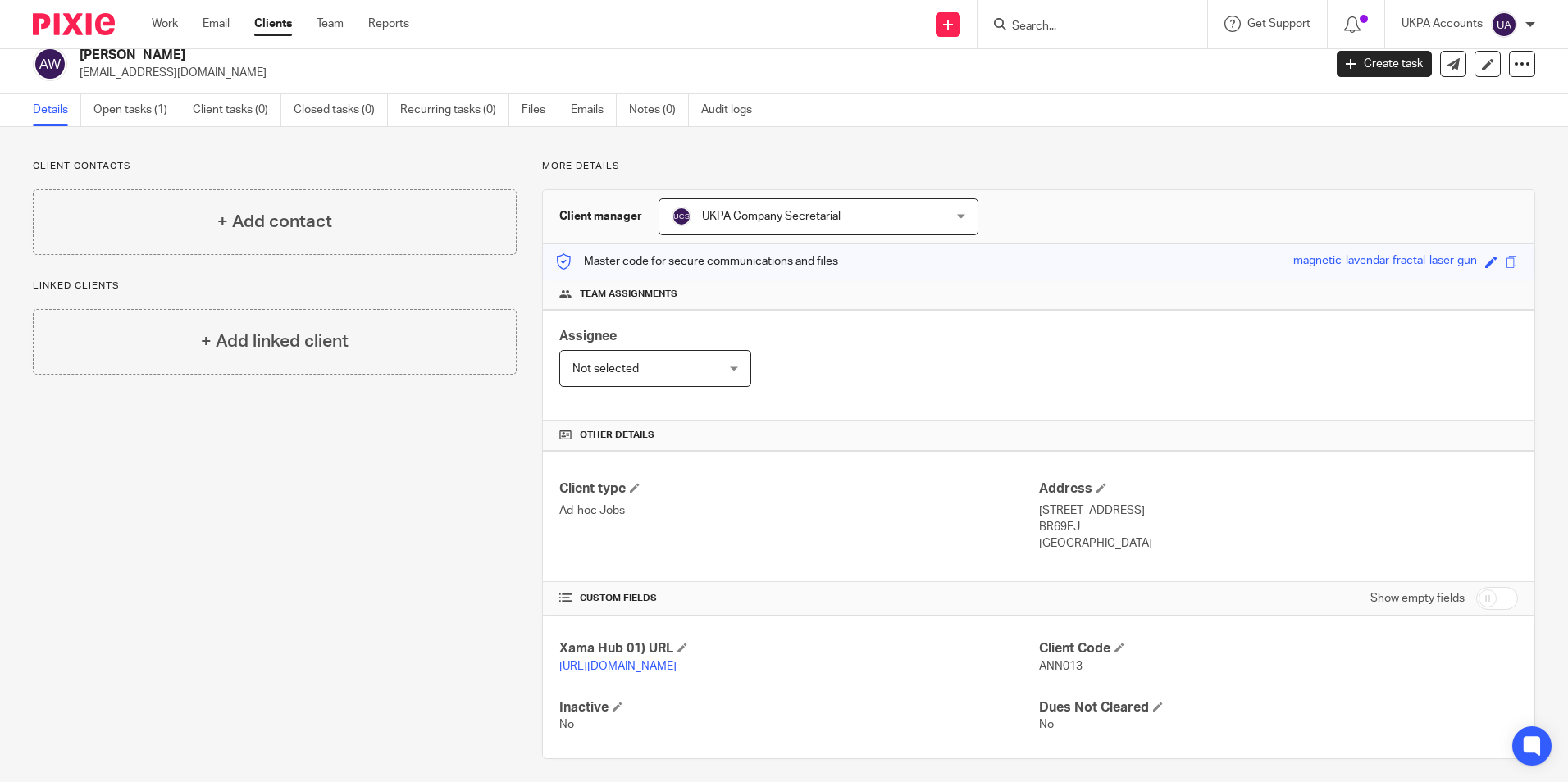
scroll to position [41, 0]
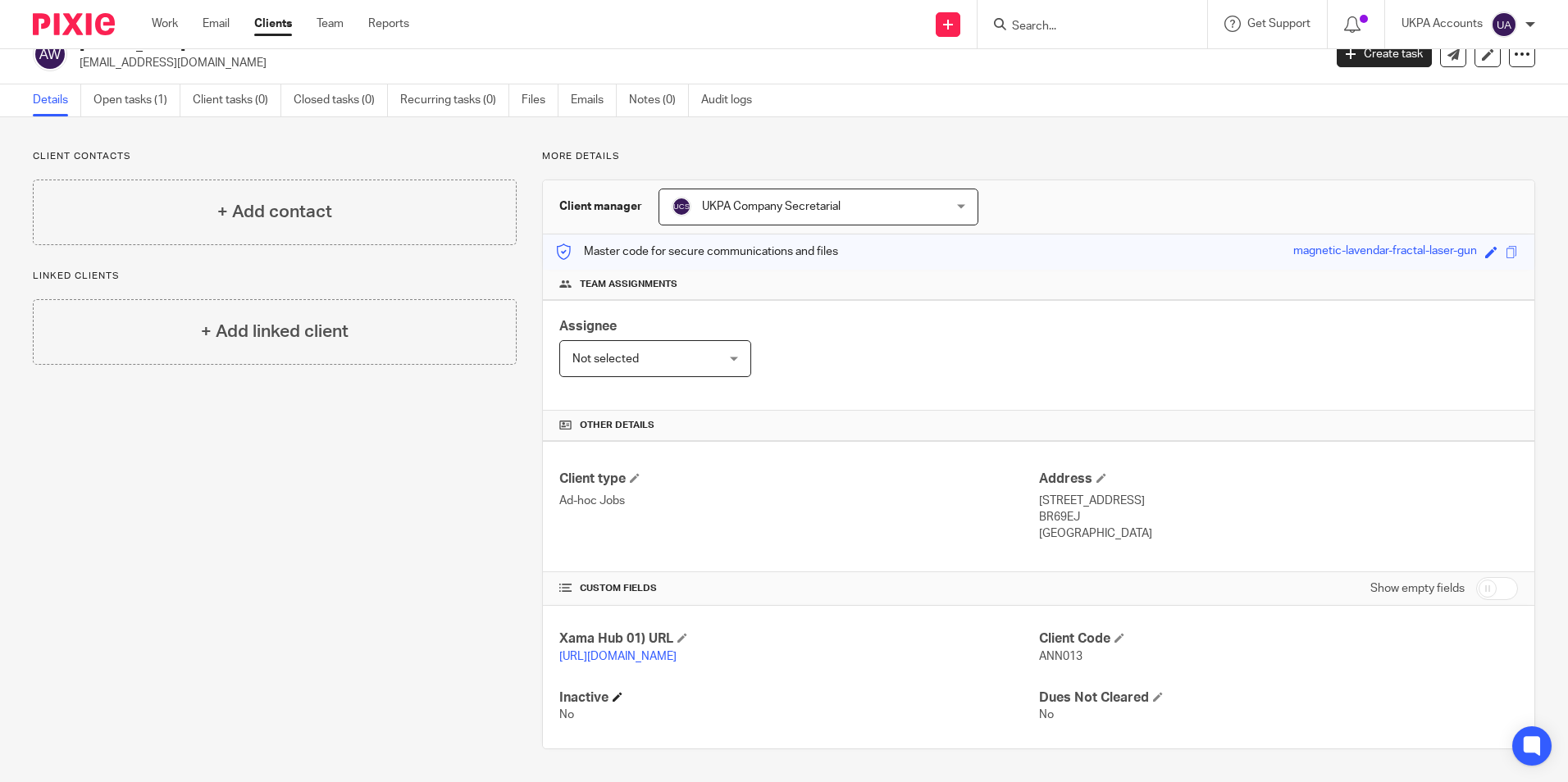
click at [817, 703] on h4 "Inactive" at bounding box center [798, 698] width 479 height 18
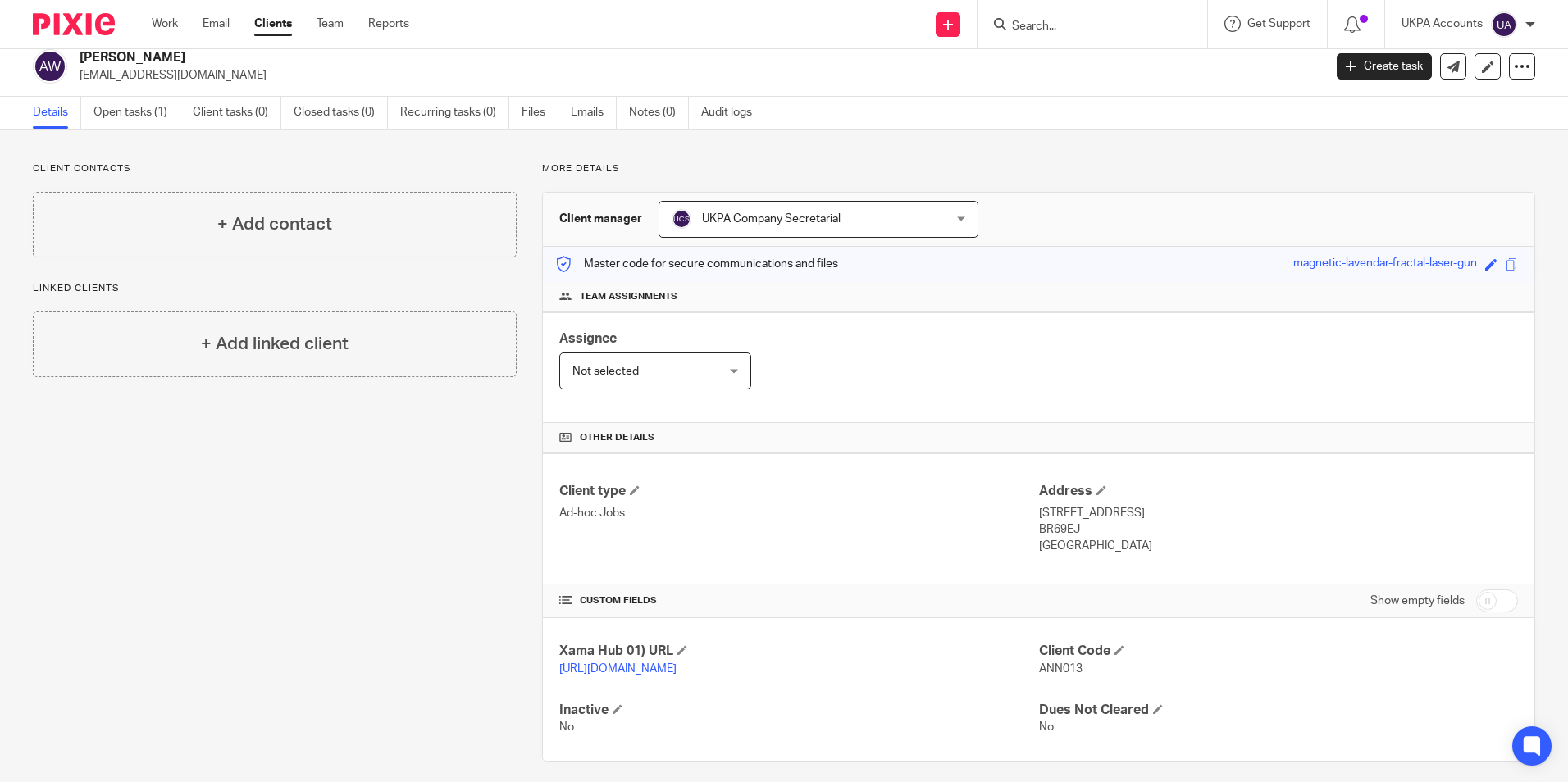
scroll to position [0, 0]
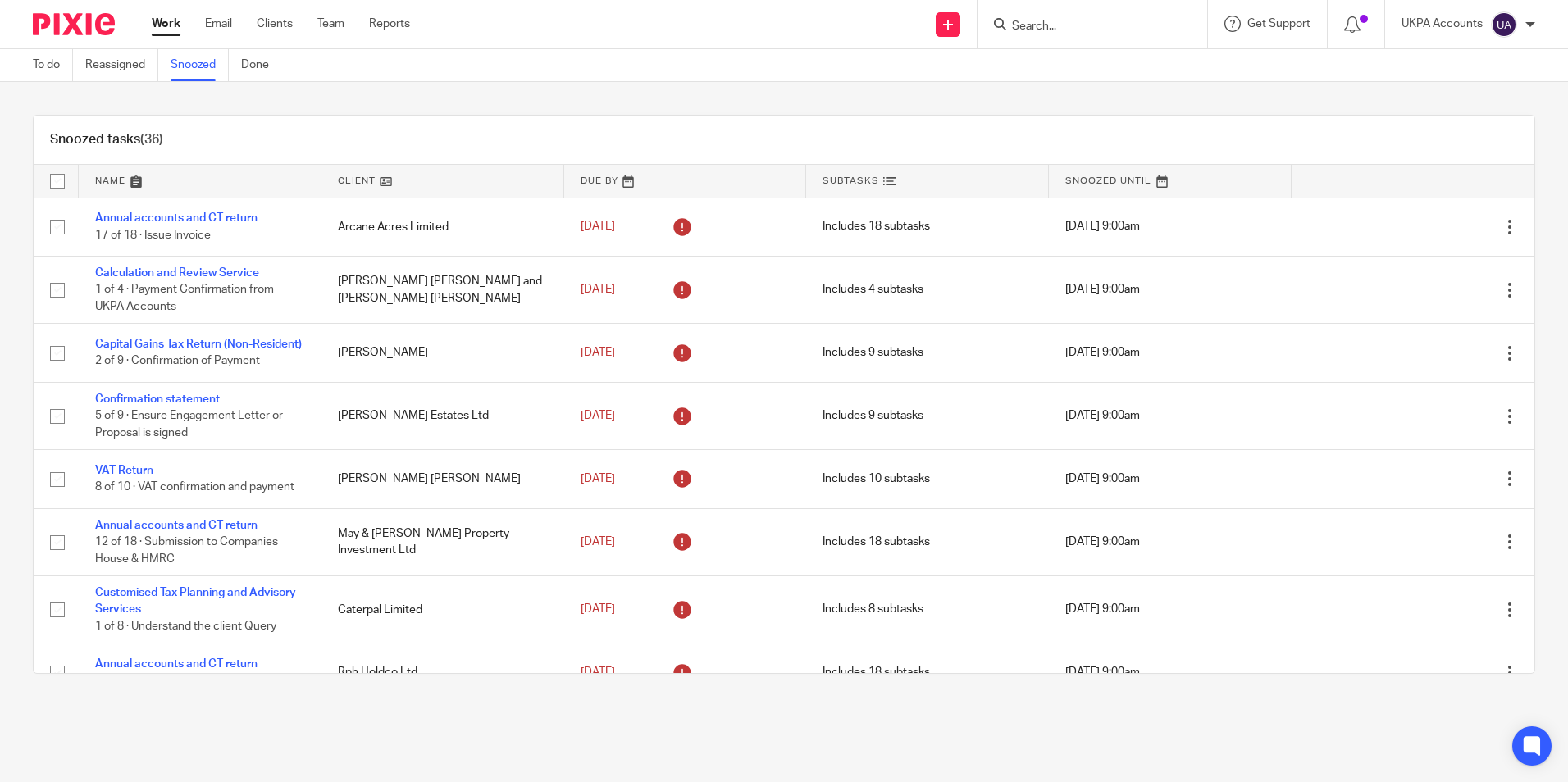
click at [376, 185] on link at bounding box center [443, 180] width 243 height 33
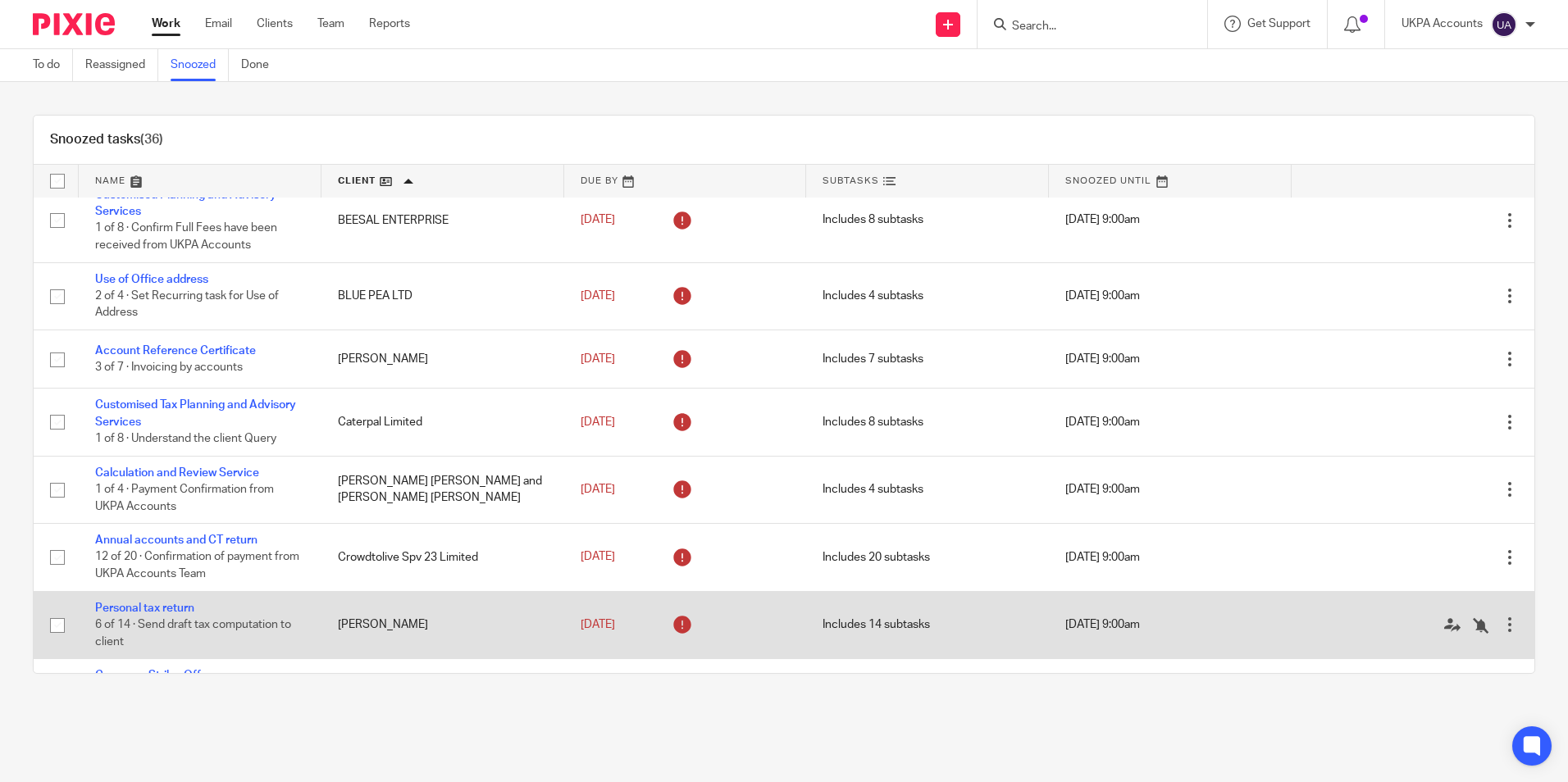
scroll to position [246, 0]
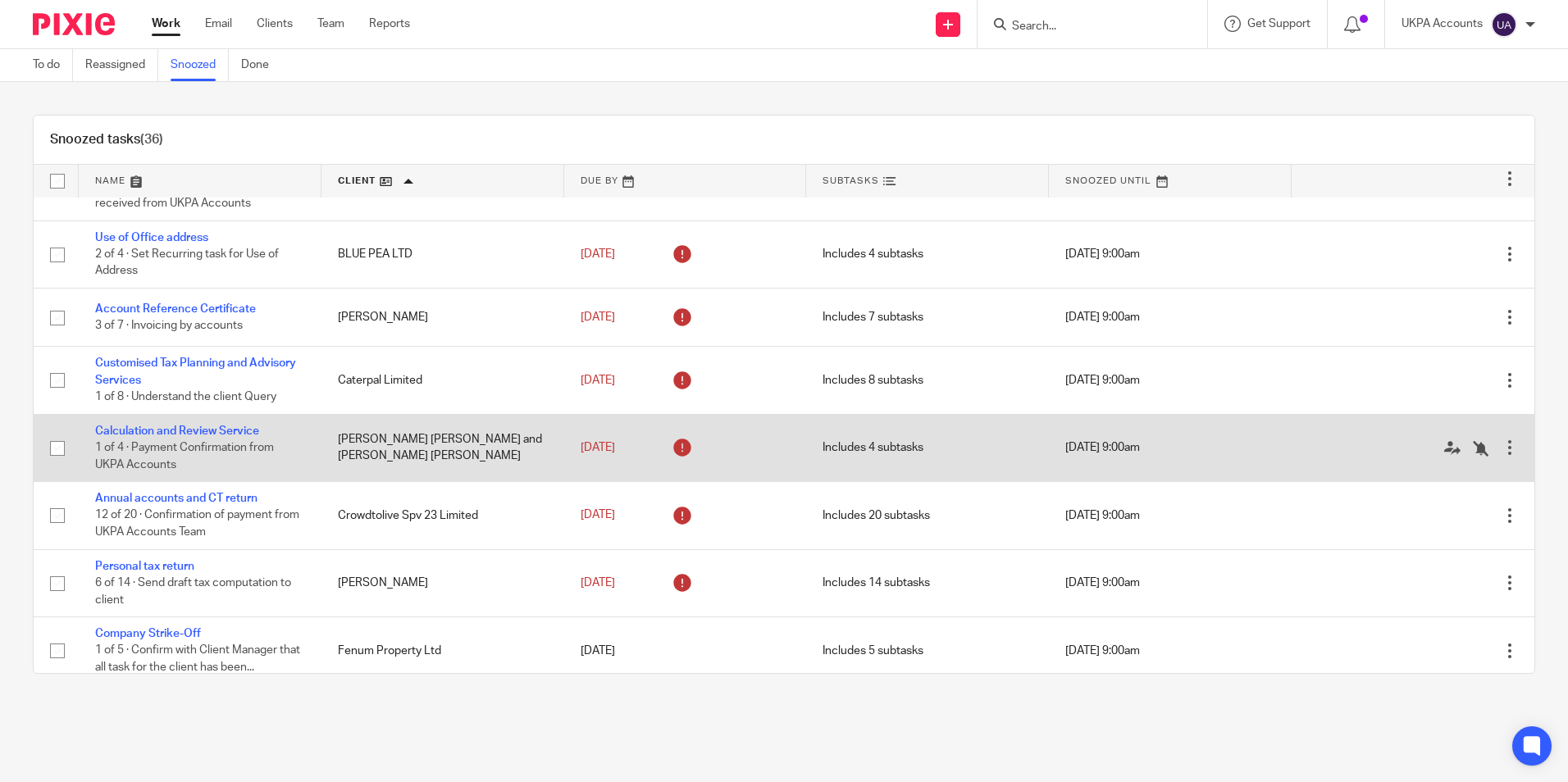
drag, startPoint x: 234, startPoint y: 497, endPoint x: 281, endPoint y: 464, distance: 57.4
click at [234, 497] on link "Annual accounts and CT return" at bounding box center [176, 498] width 162 height 11
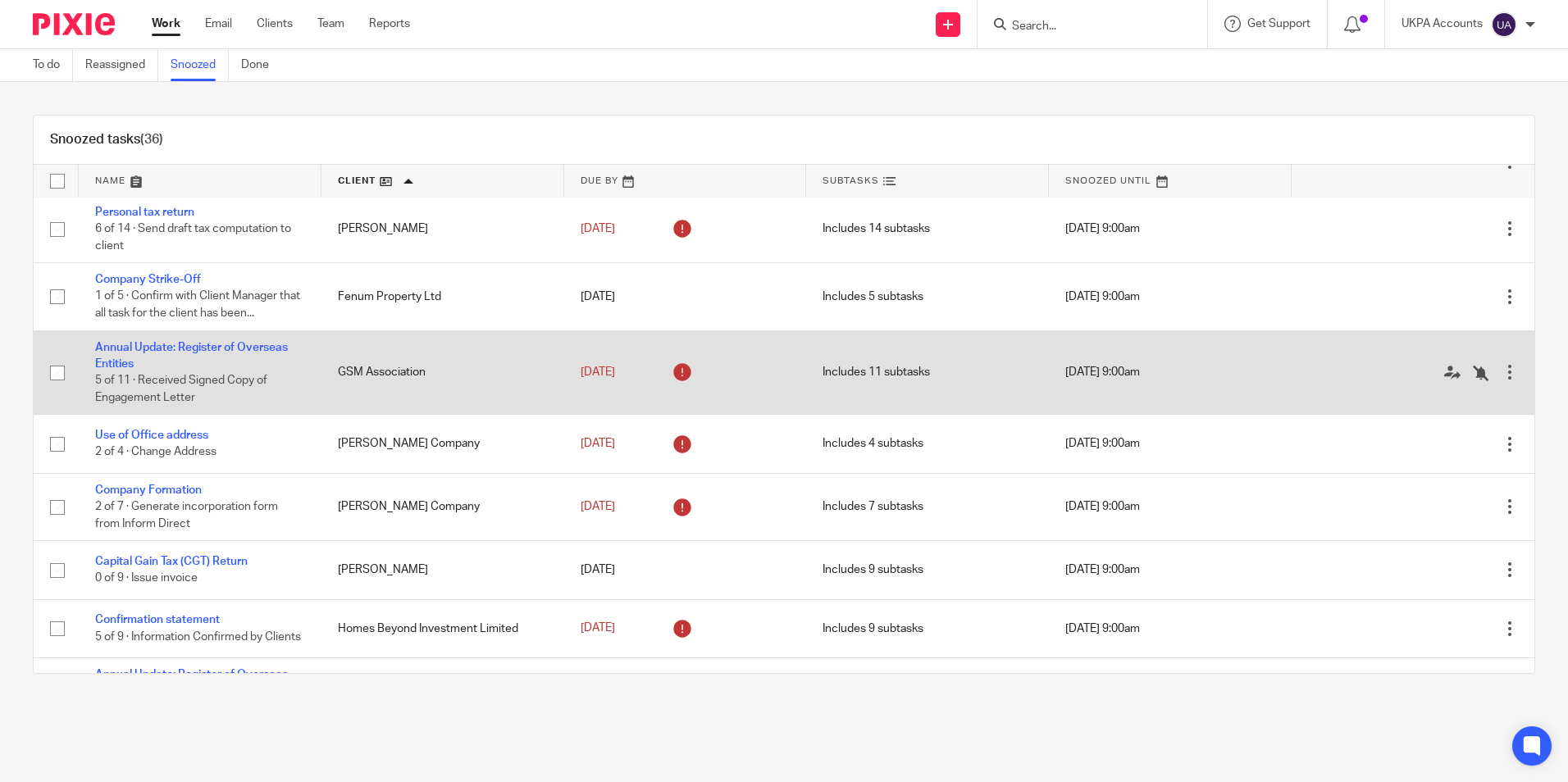
scroll to position [655, 0]
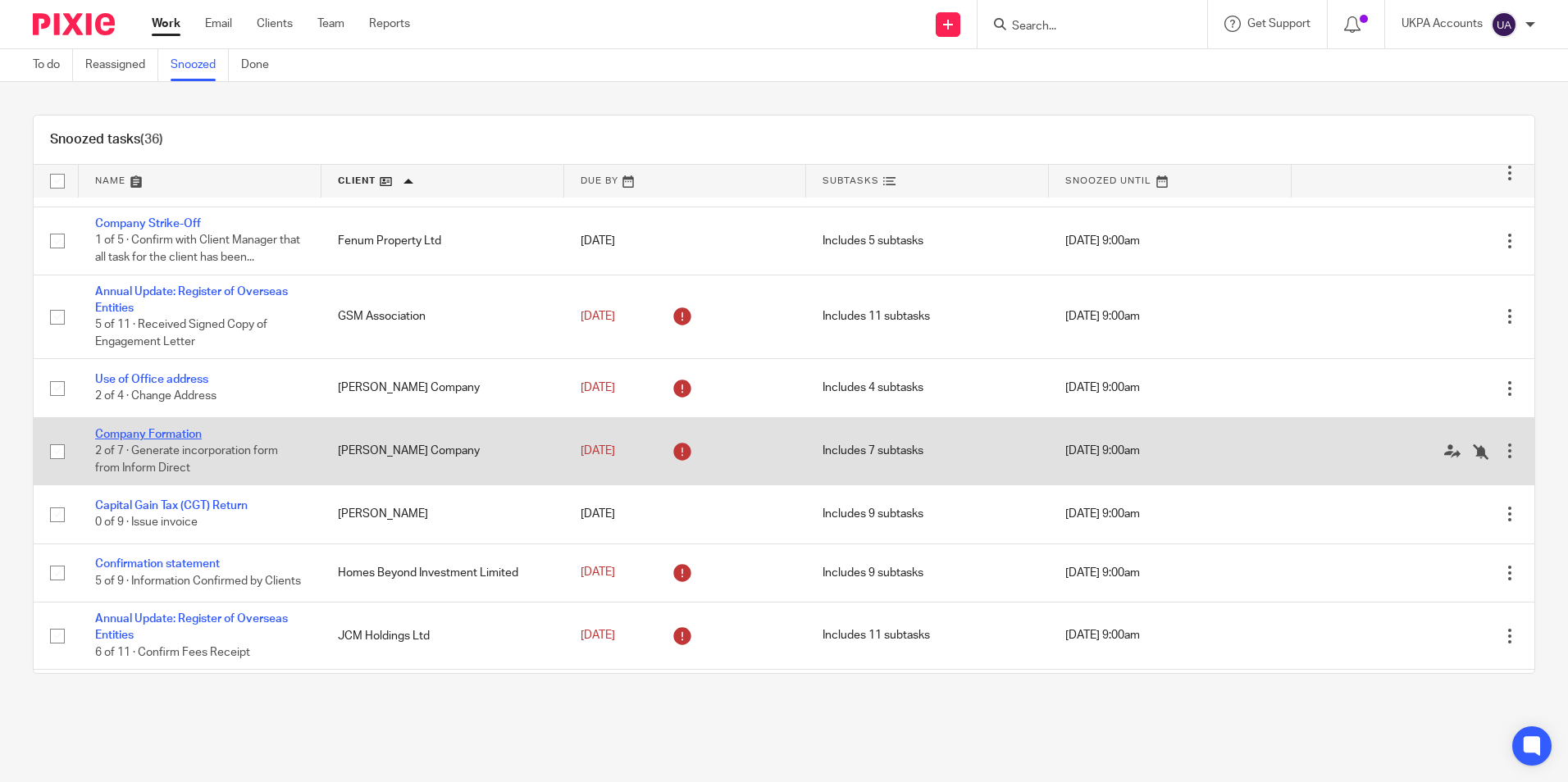
click at [194, 431] on link "Company Formation" at bounding box center [148, 434] width 106 height 11
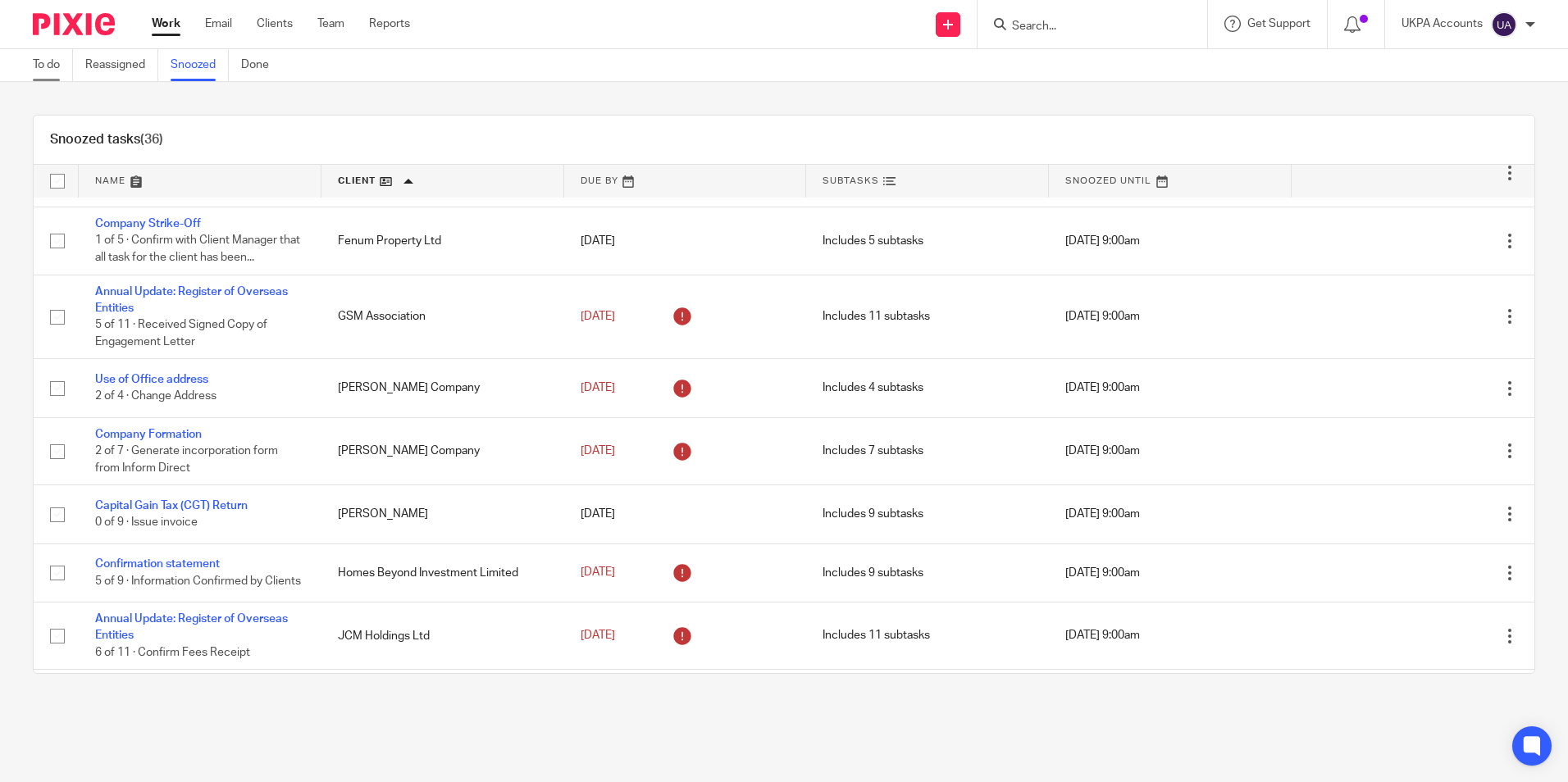
click at [54, 66] on link "To do" at bounding box center [53, 65] width 40 height 32
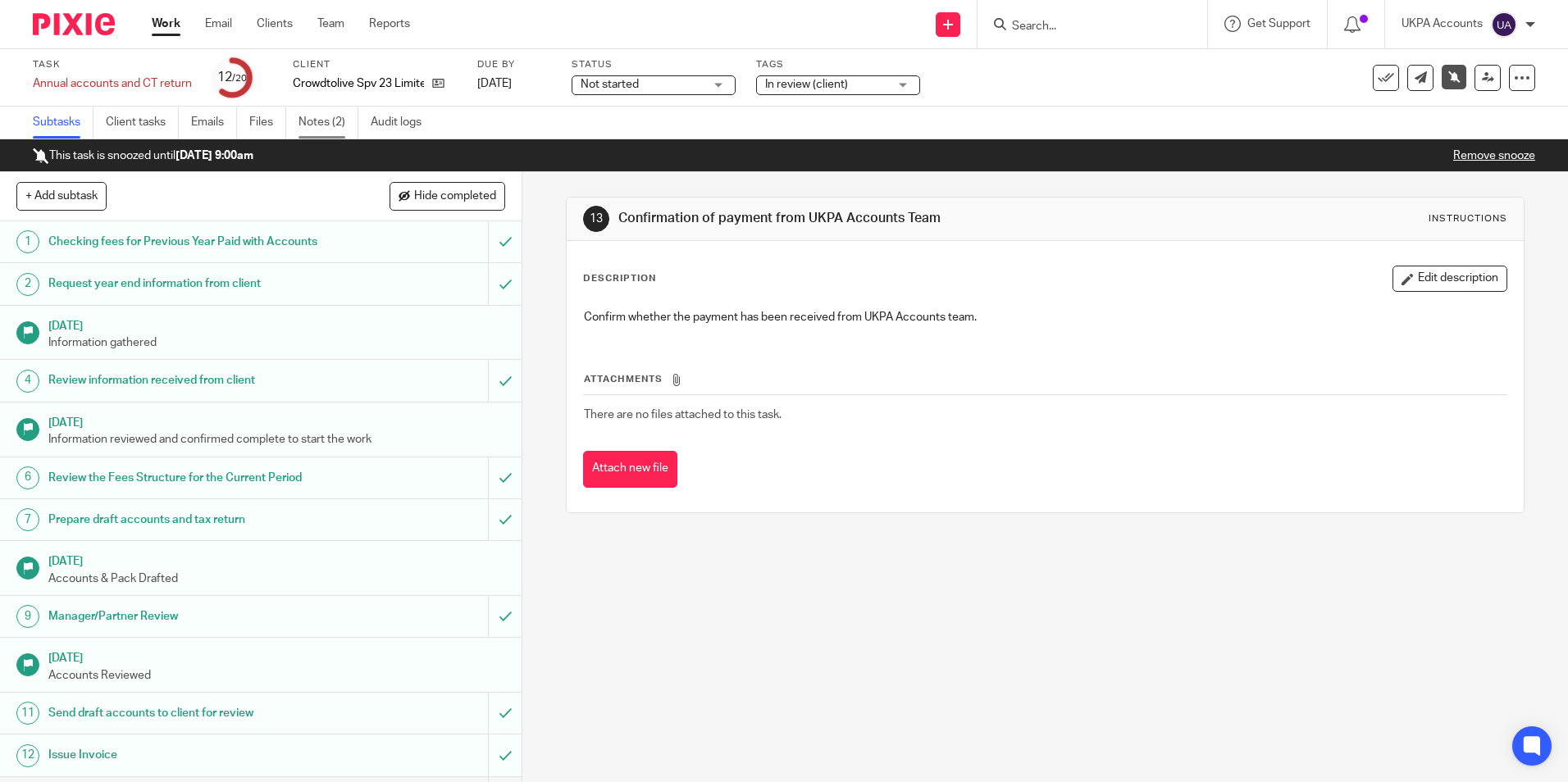
click at [320, 124] on link "Notes (2)" at bounding box center [328, 122] width 60 height 32
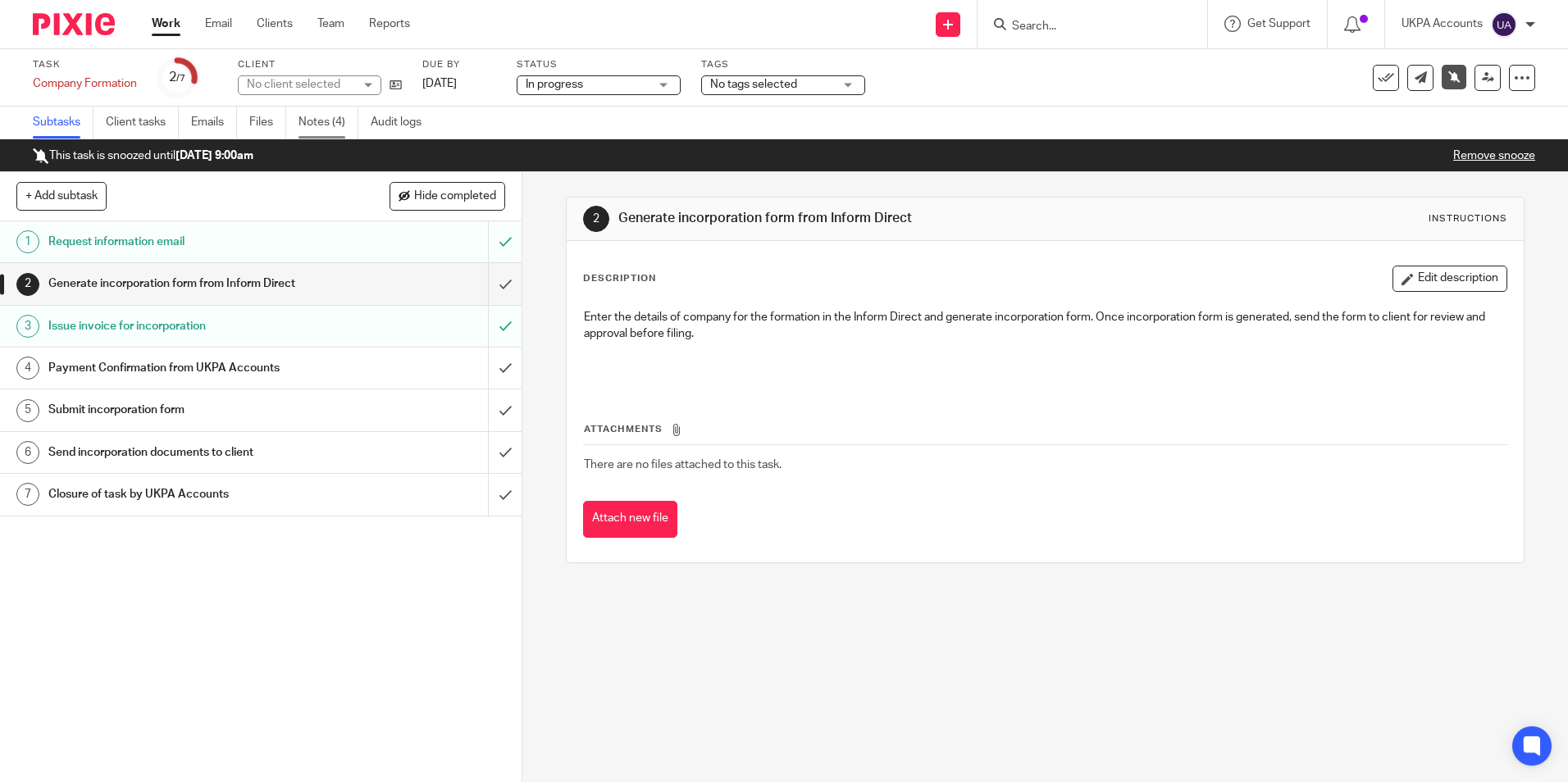
click at [335, 121] on link "Notes (4)" at bounding box center [328, 122] width 60 height 32
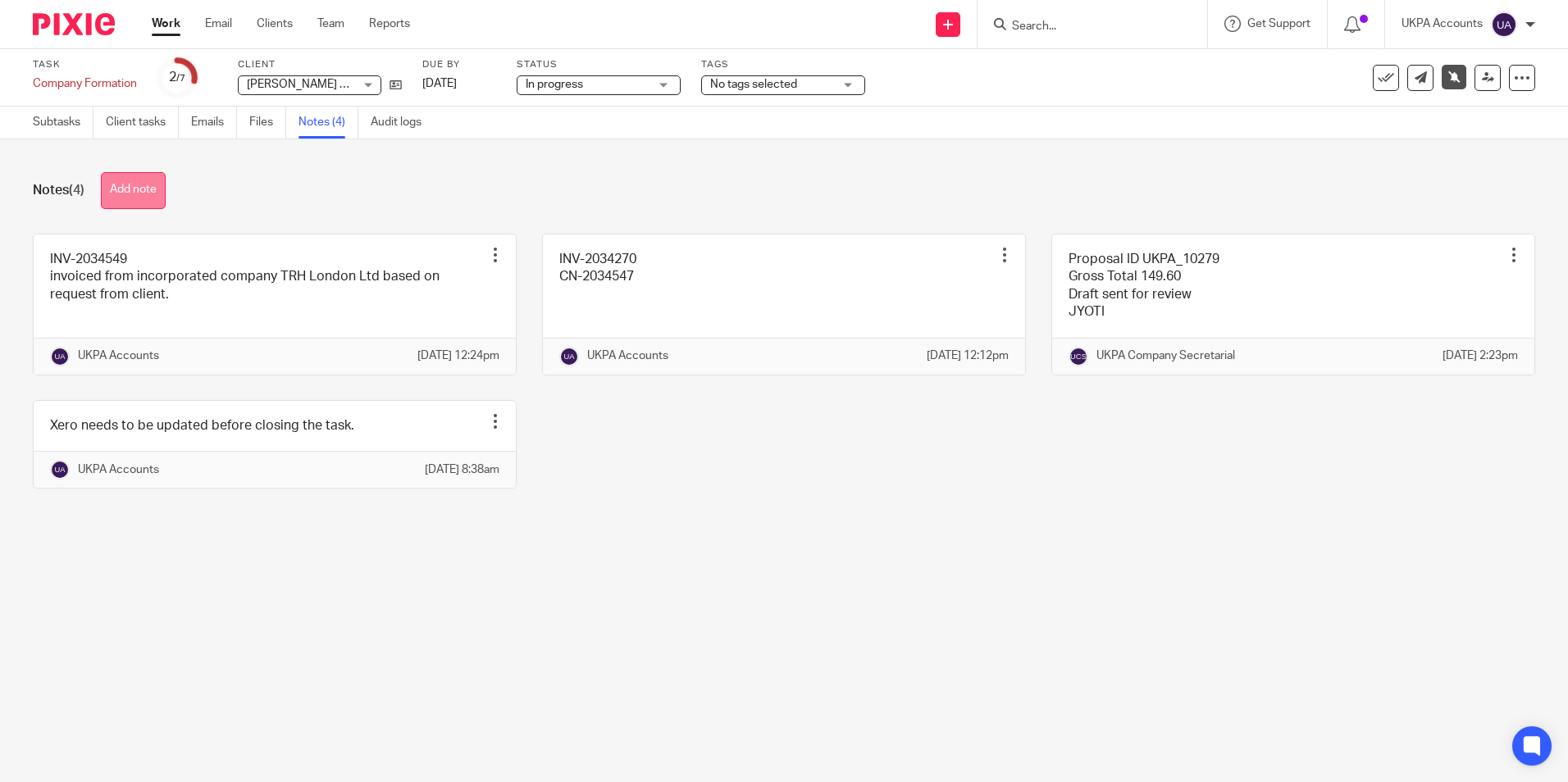
click at [149, 190] on button "Add note" at bounding box center [134, 191] width 65 height 37
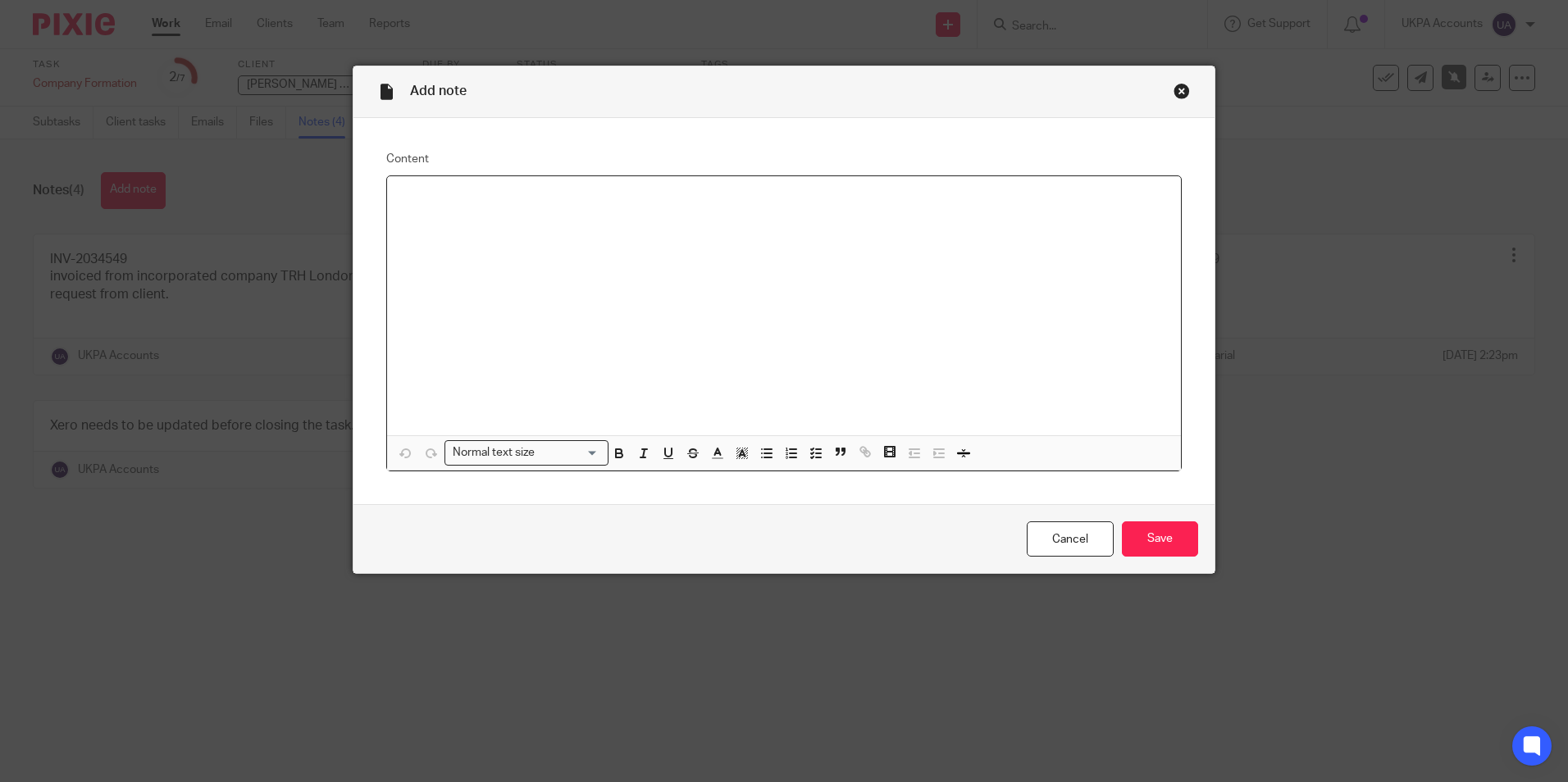
click at [410, 221] on div at bounding box center [784, 305] width 794 height 259
click at [1162, 544] on input "Save" at bounding box center [1160, 539] width 77 height 35
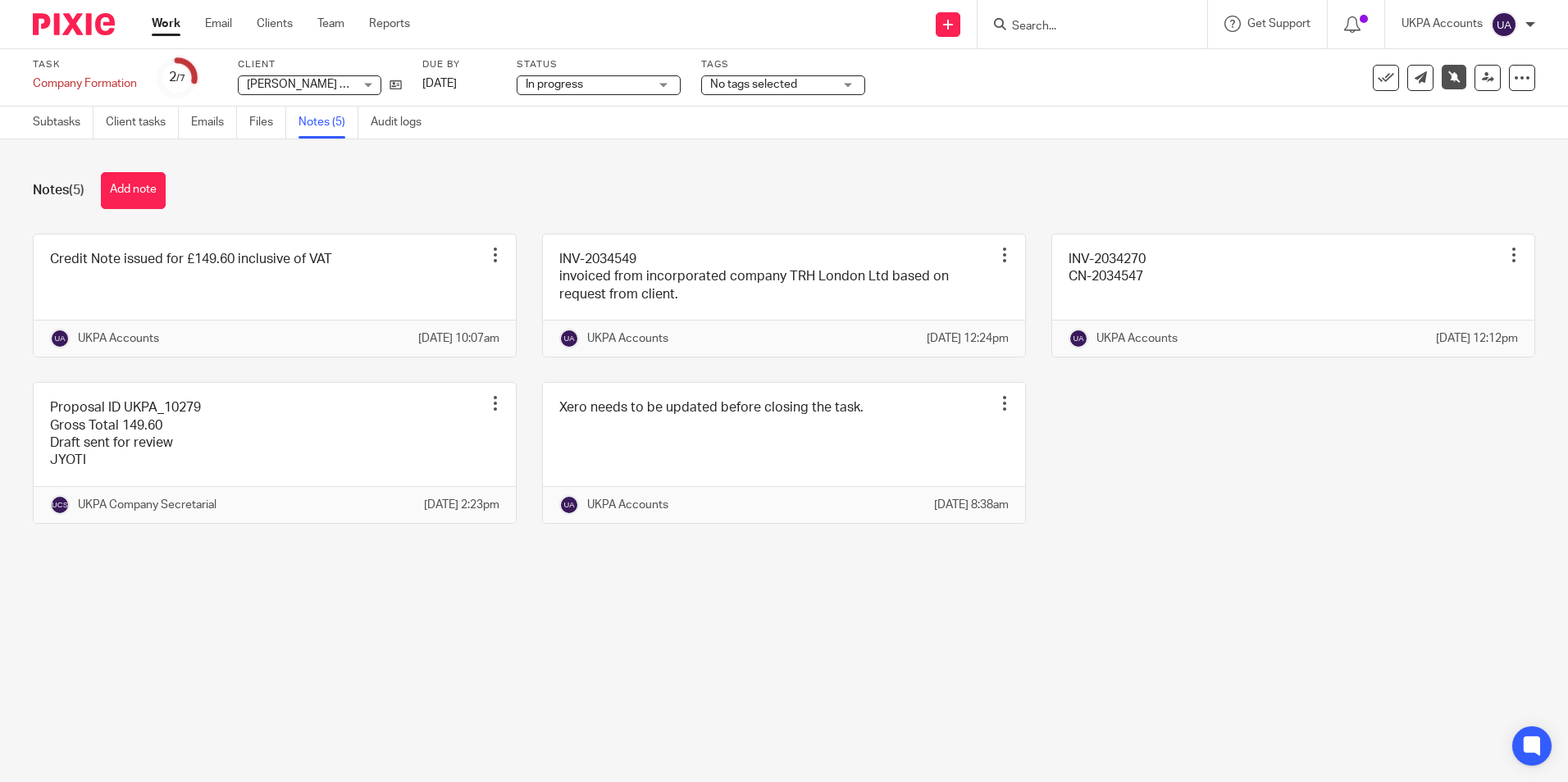
drag, startPoint x: 447, startPoint y: 719, endPoint x: 432, endPoint y: 713, distance: 16.2
click at [444, 718] on main "Task Company Formation Save Company Formation 2 /7 Client Guillermo Lopez Perez…" at bounding box center [784, 391] width 1568 height 782
